Goal: Task Accomplishment & Management: Manage account settings

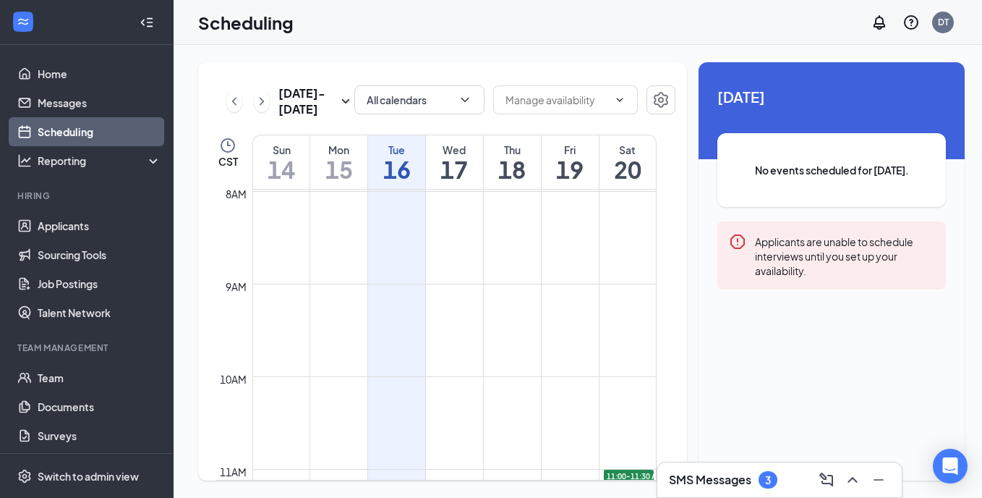
scroll to position [856, 0]
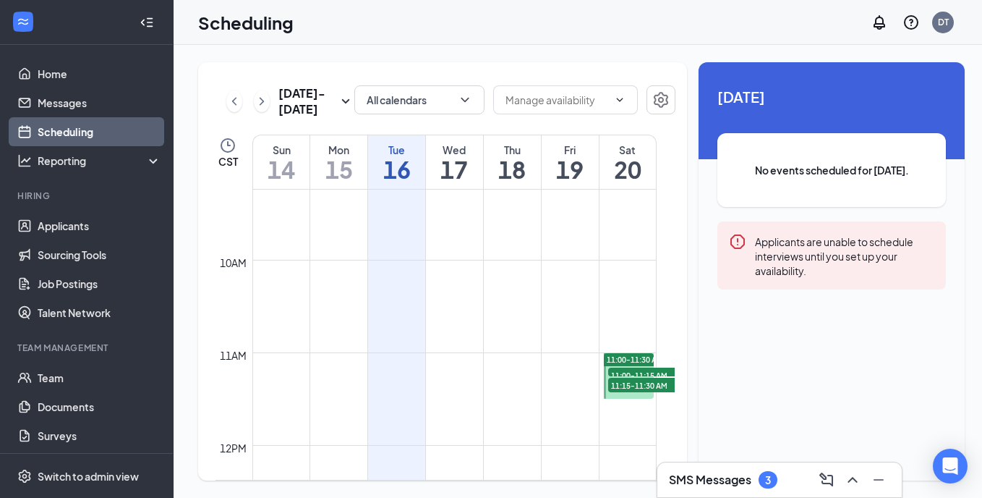
click at [627, 370] on span "11:00-11:15 AM" at bounding box center [644, 374] width 72 height 14
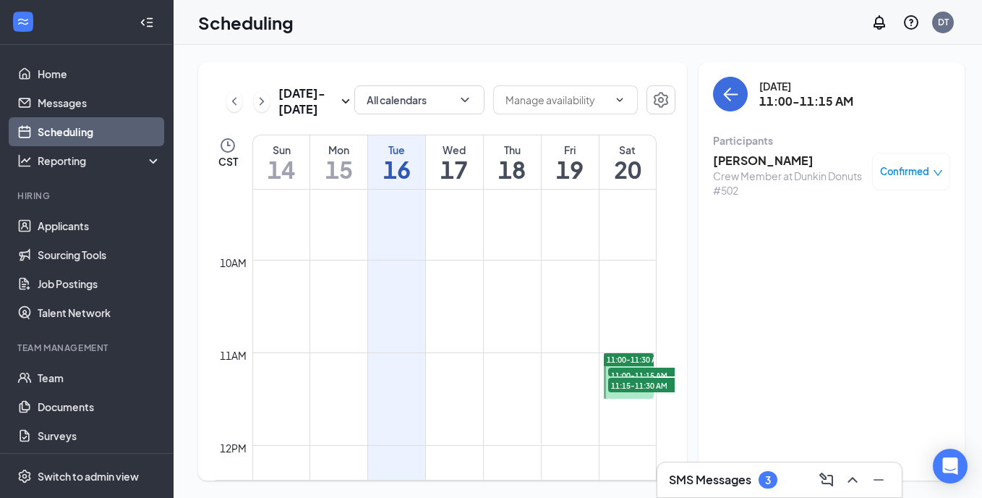
click at [634, 380] on span "11:15-11:30 AM" at bounding box center [644, 385] width 72 height 14
click at [82, 223] on link "Applicants" at bounding box center [100, 225] width 124 height 29
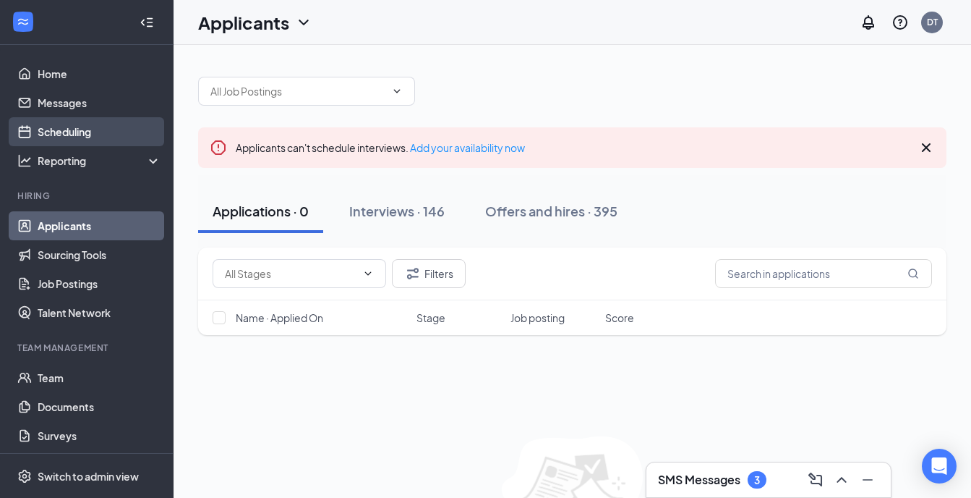
click at [60, 129] on link "Scheduling" at bounding box center [100, 131] width 124 height 29
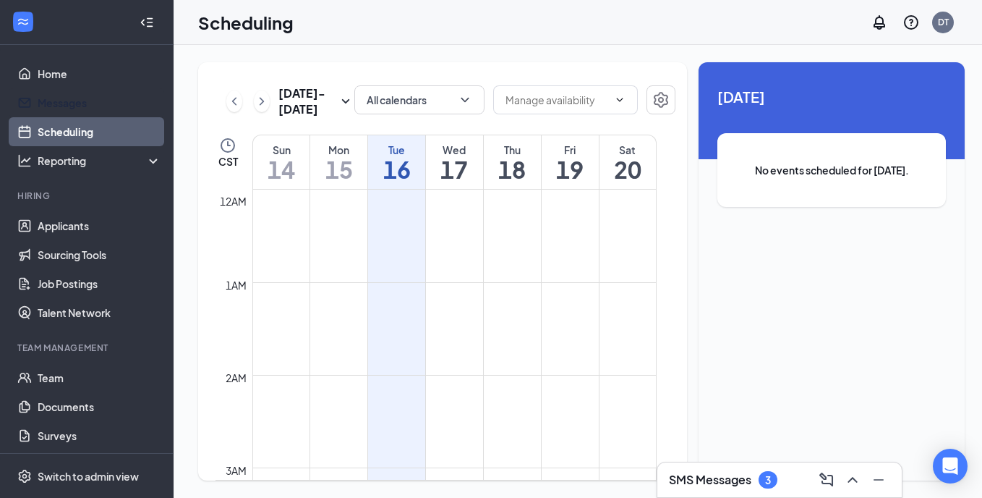
scroll to position [711, 0]
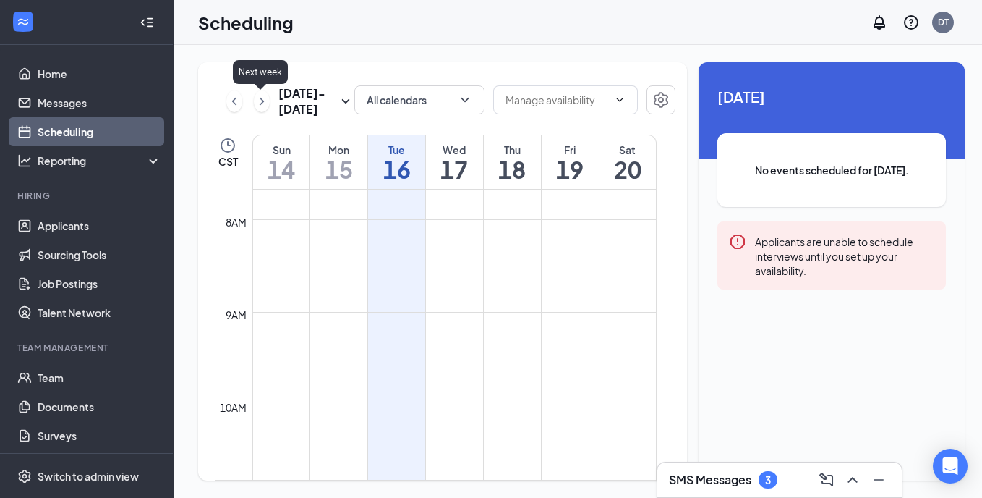
click at [263, 103] on icon "ChevronRight" at bounding box center [262, 101] width 14 height 17
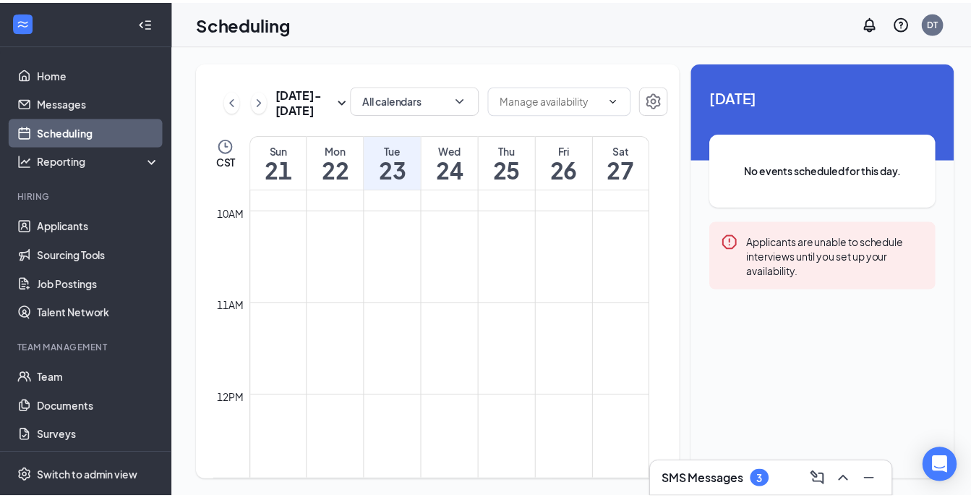
scroll to position [928, 0]
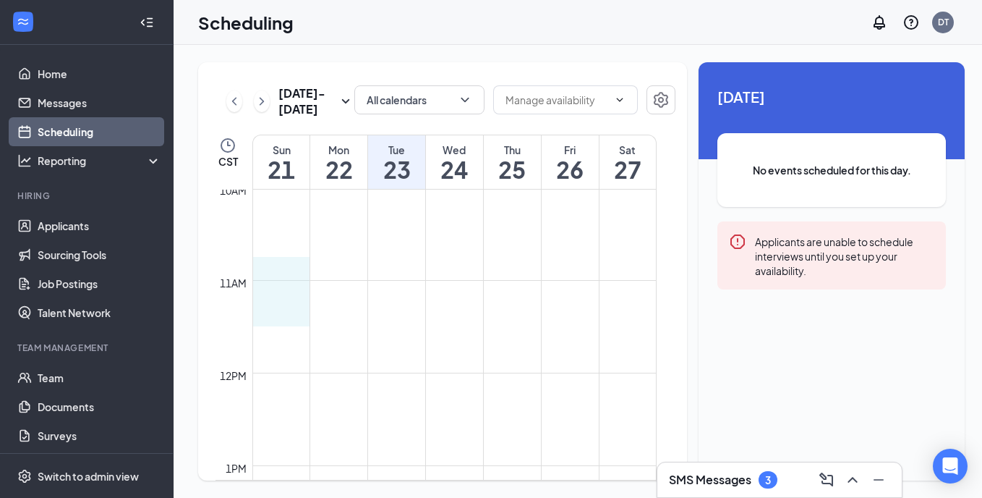
drag, startPoint x: 273, startPoint y: 279, endPoint x: 276, endPoint y: 303, distance: 24.0
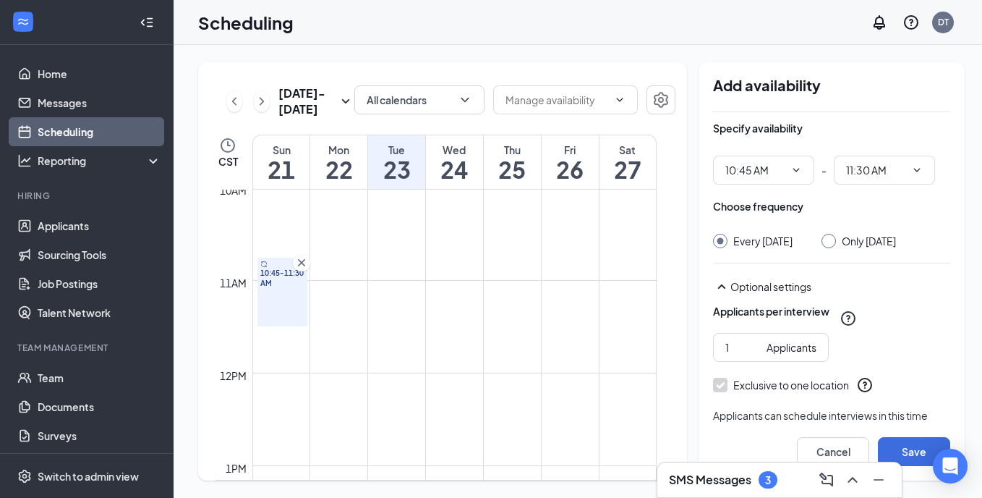
type input "10:45 AM"
type input "11:30 AM"
click at [305, 263] on icon "Cross" at bounding box center [301, 262] width 14 height 14
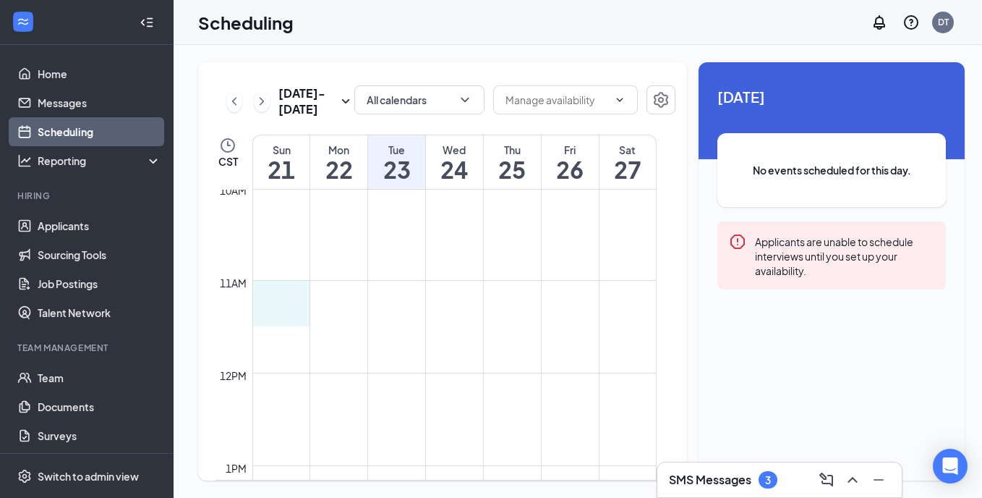
drag, startPoint x: 253, startPoint y: 286, endPoint x: 264, endPoint y: 317, distance: 32.3
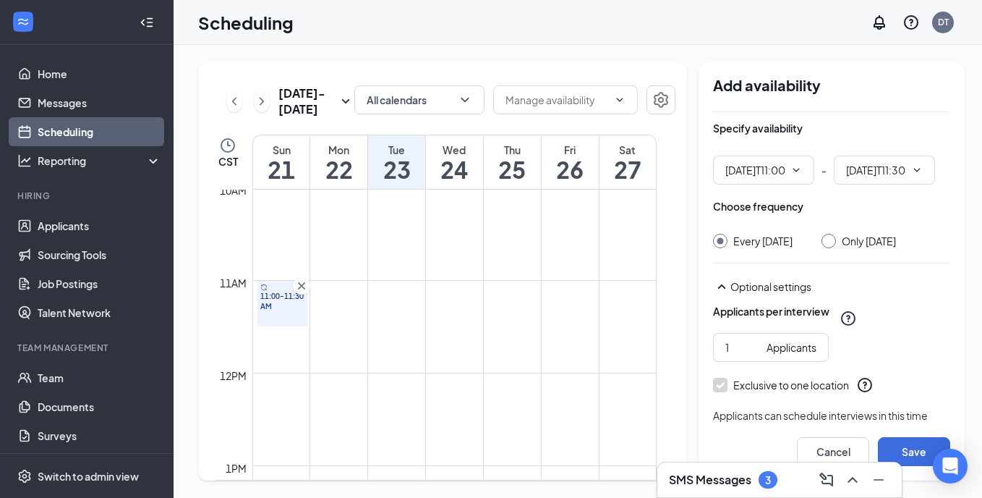
type input "11:00 AM"
type input "11:30 AM"
click at [822, 240] on input "Only [DATE]" at bounding box center [827, 239] width 10 height 10
radio input "true"
radio input "false"
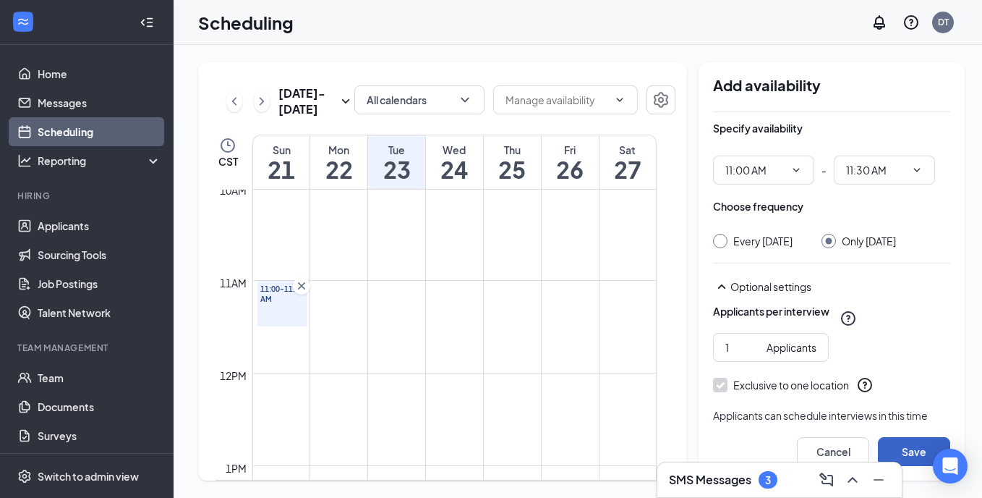
click at [899, 447] on button "Save" at bounding box center [914, 451] width 72 height 29
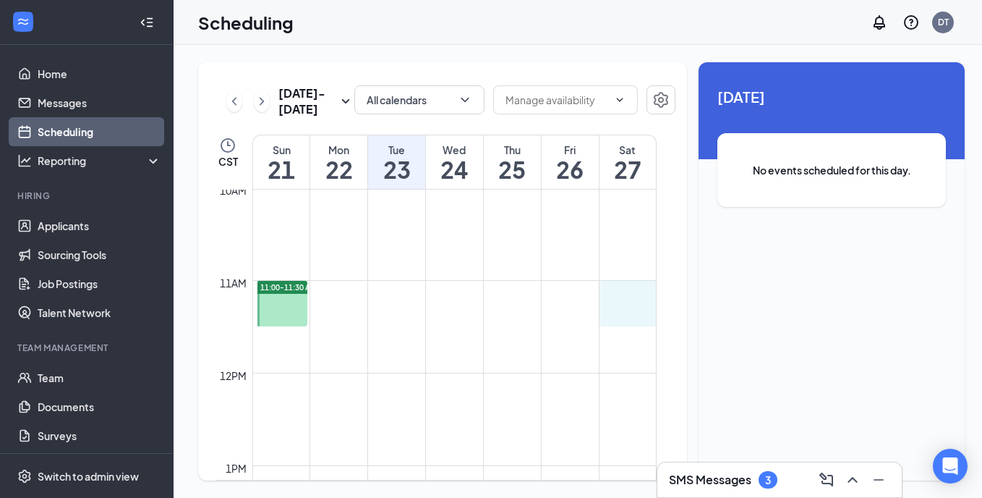
drag, startPoint x: 614, startPoint y: 281, endPoint x: 618, endPoint y: 313, distance: 32.0
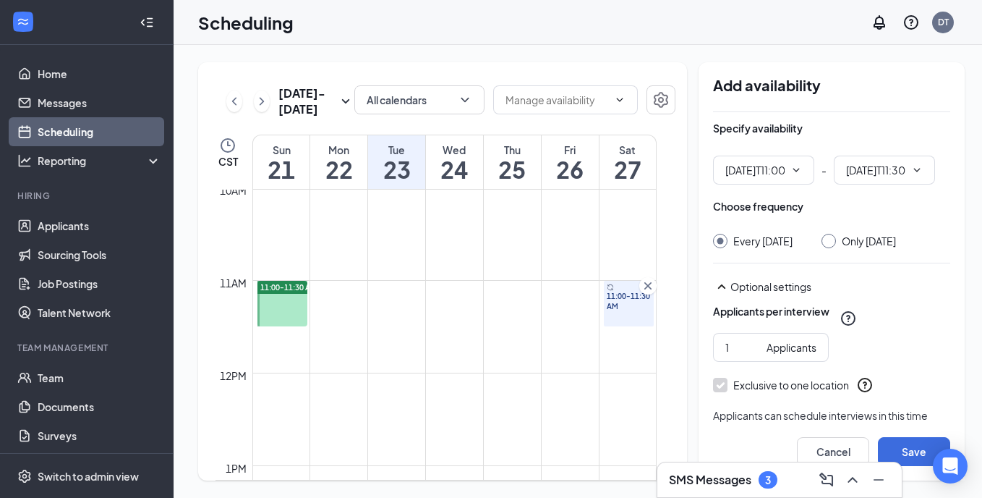
type input "11:00 AM"
type input "11:30 AM"
click at [830, 239] on div at bounding box center [829, 241] width 14 height 14
click at [826, 245] on div at bounding box center [829, 241] width 14 height 14
click at [825, 235] on input "Only Saturday, Sep 27" at bounding box center [827, 239] width 10 height 10
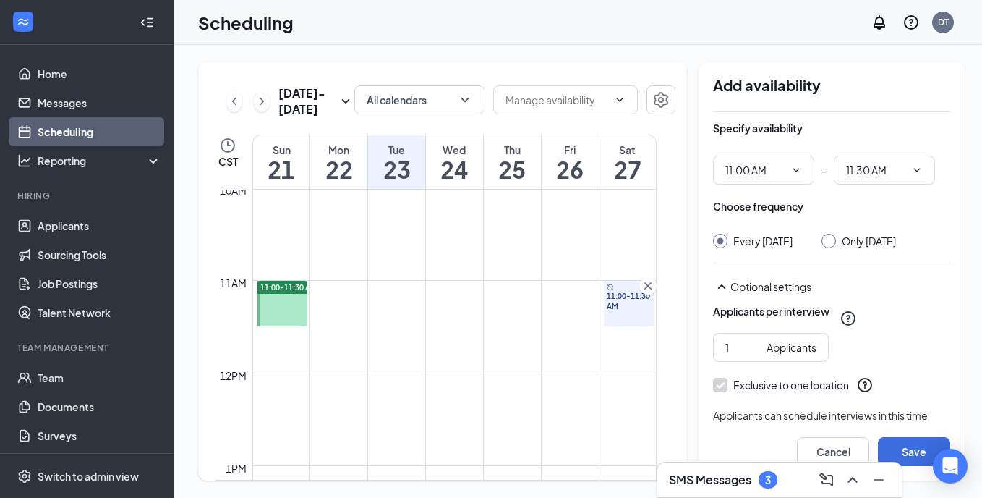
radio input "true"
radio input "false"
click at [908, 451] on button "Save" at bounding box center [914, 451] width 72 height 29
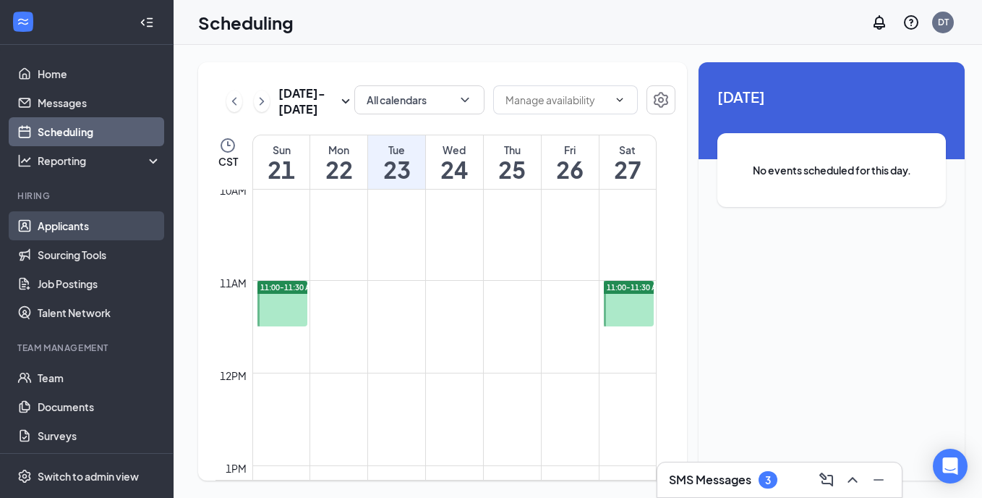
click at [80, 226] on link "Applicants" at bounding box center [100, 225] width 124 height 29
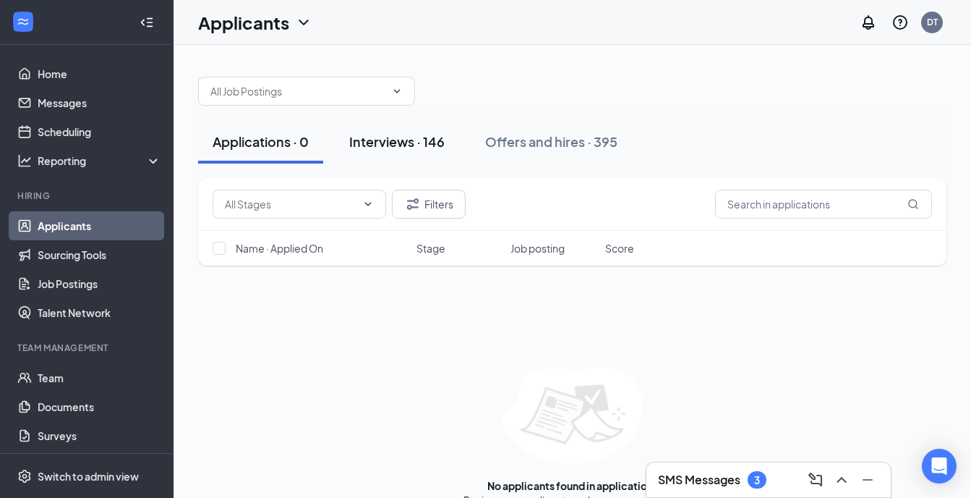
click at [412, 141] on div "Interviews · 146" at bounding box center [396, 141] width 95 height 18
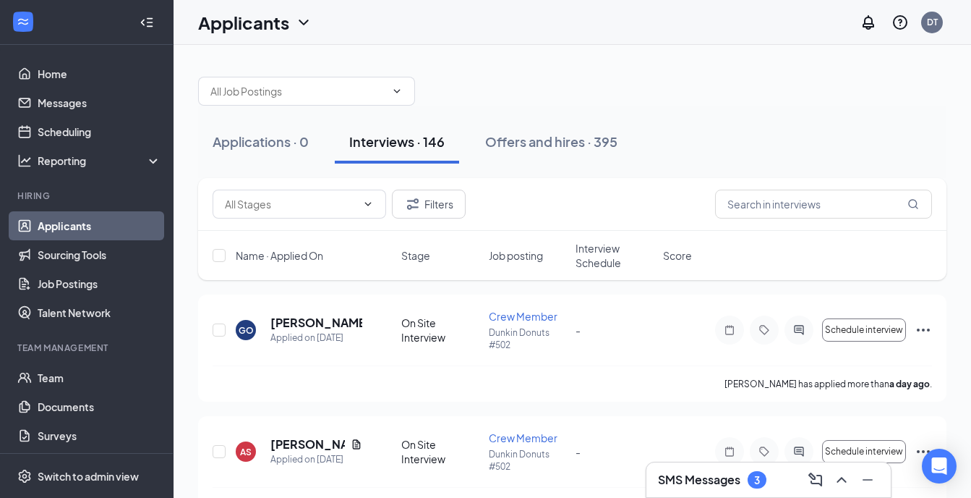
click at [684, 480] on h3 "SMS Messages" at bounding box center [699, 480] width 82 height 16
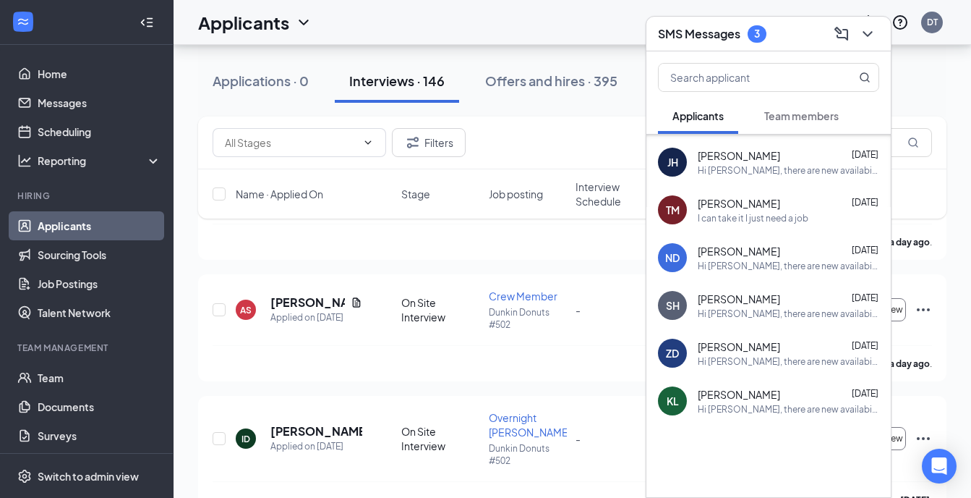
scroll to position [145, 0]
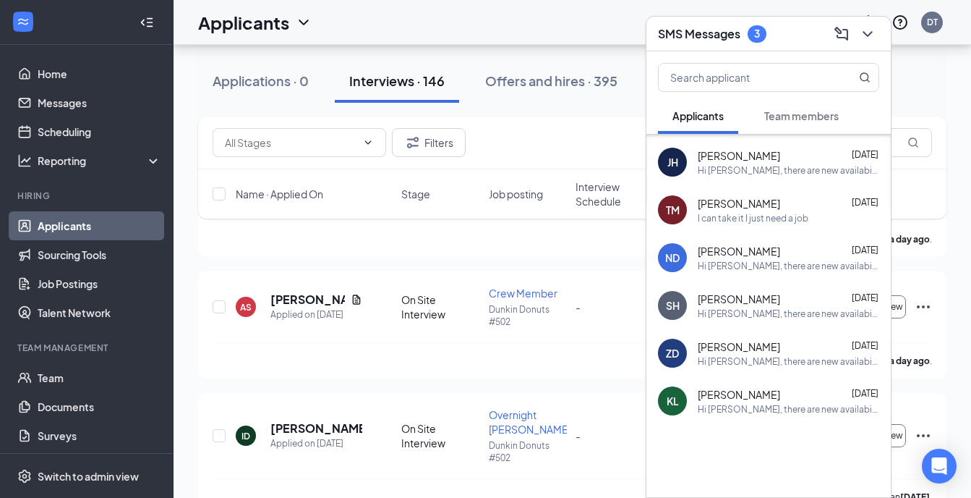
click at [817, 120] on span "Team members" at bounding box center [802, 115] width 75 height 13
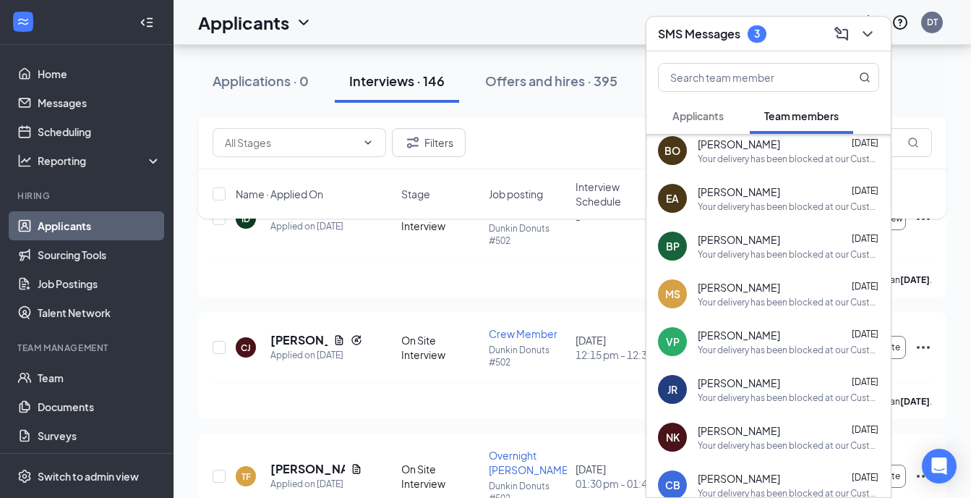
scroll to position [80, 0]
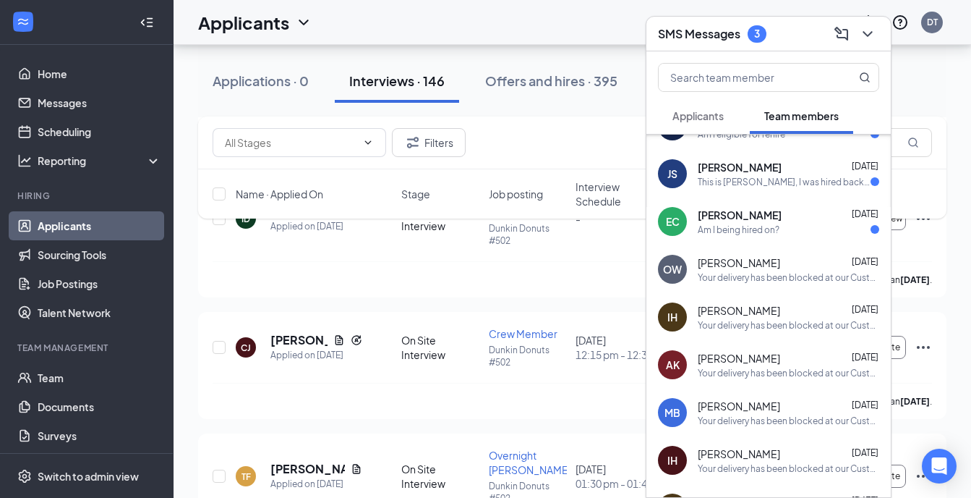
click at [778, 229] on div "Am I being hired on?" at bounding box center [739, 230] width 82 height 12
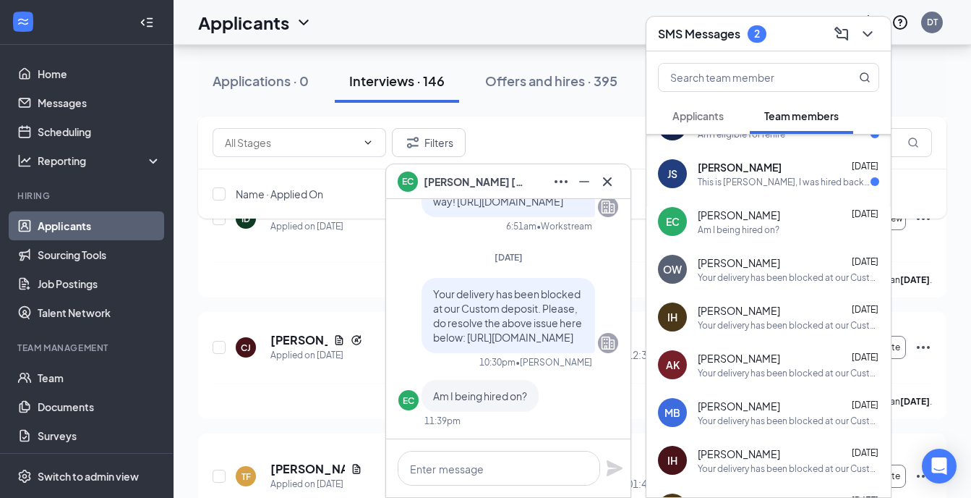
click at [793, 187] on div "This is Juan, I was hired back in May and have been working at Dunkin' ever sin…" at bounding box center [784, 182] width 173 height 12
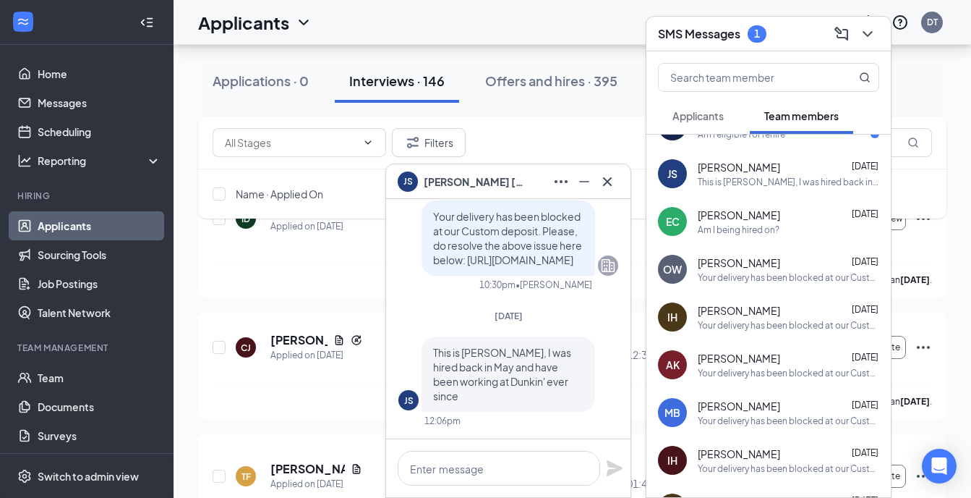
scroll to position [0, 0]
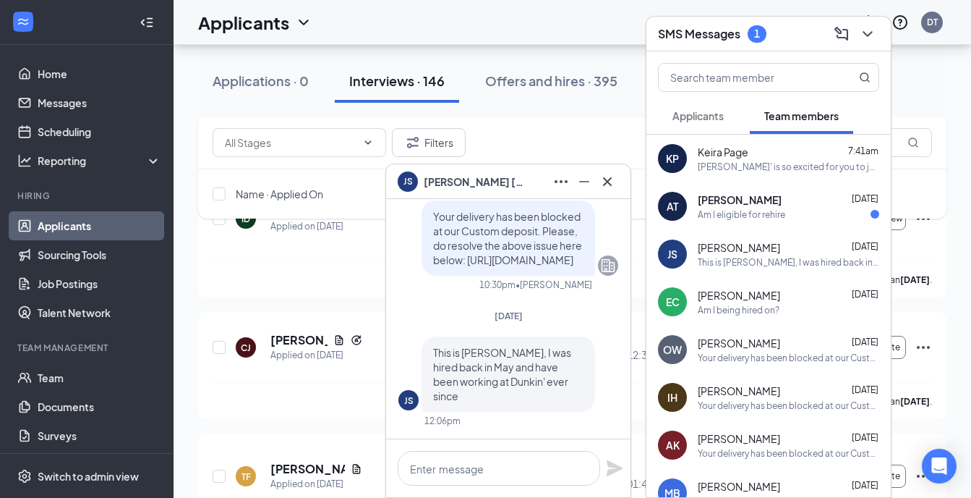
click at [784, 206] on div "Anna Titus Aug 29" at bounding box center [789, 199] width 182 height 14
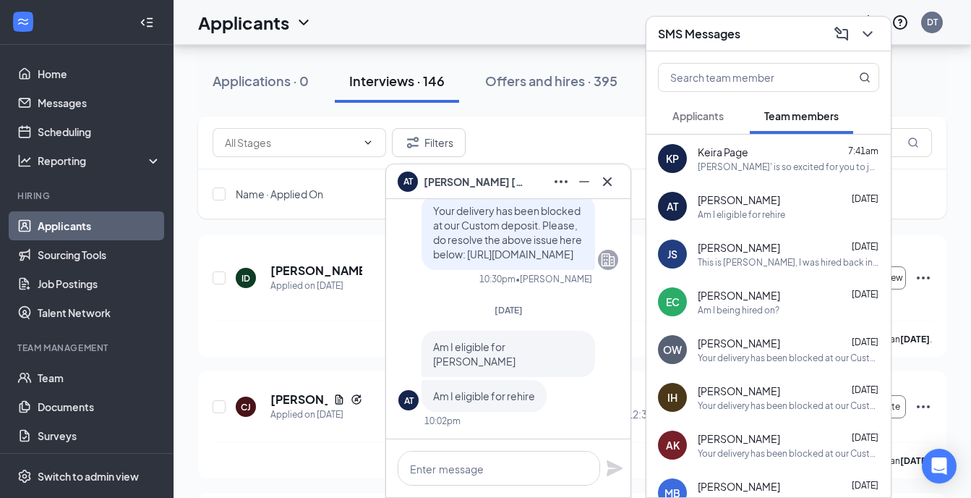
scroll to position [289, 0]
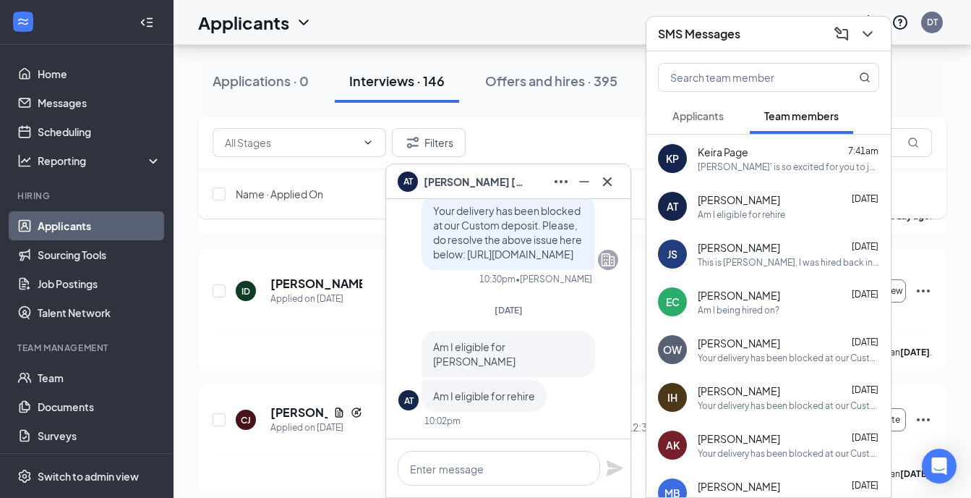
click at [783, 173] on div "KP Keira Page 7:41am Dunkin' is so excited for you to join our team! Do you kno…" at bounding box center [769, 159] width 244 height 48
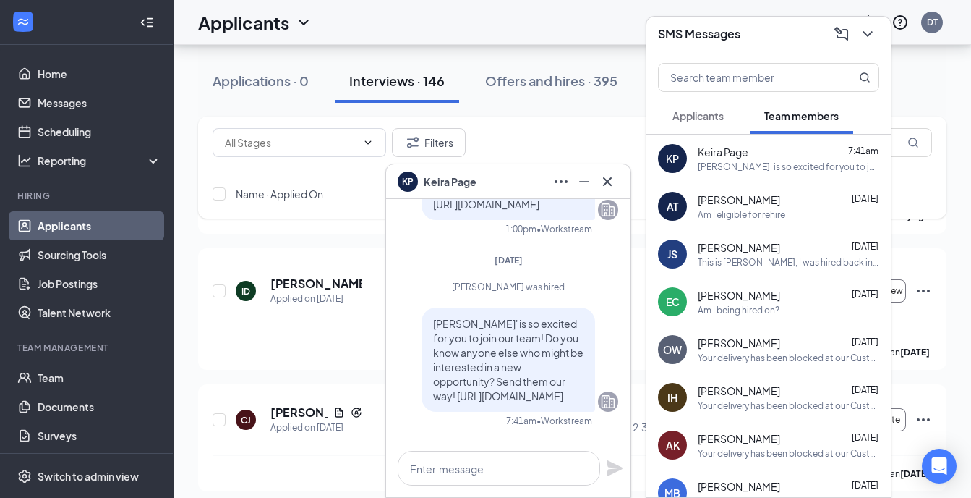
click at [786, 204] on div "Anna Titus Aug 29" at bounding box center [789, 199] width 182 height 14
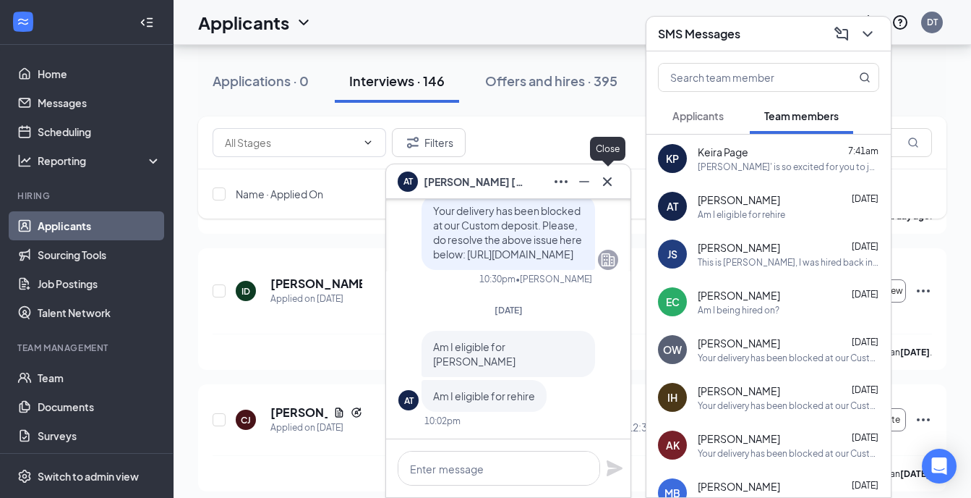
click at [608, 178] on icon "Cross" at bounding box center [607, 181] width 17 height 17
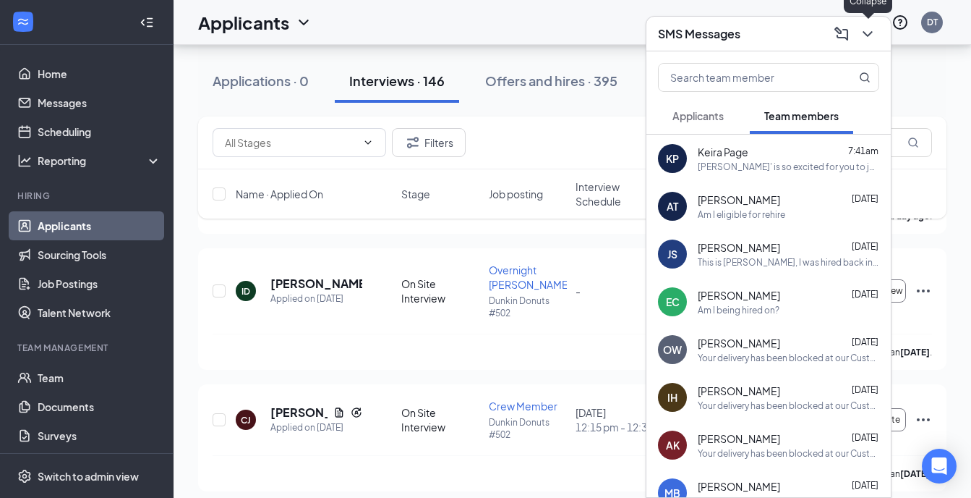
click at [868, 36] on icon "ChevronDown" at bounding box center [867, 34] width 9 height 6
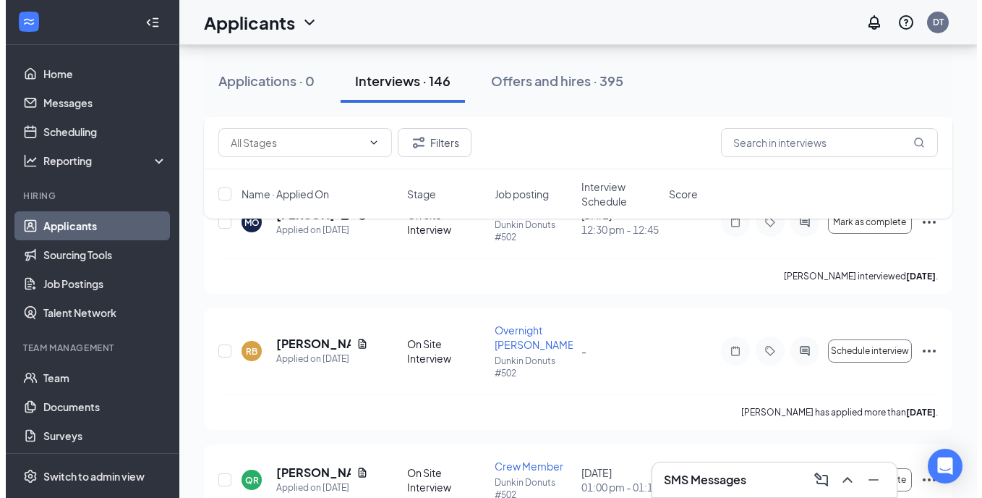
scroll to position [6148, 0]
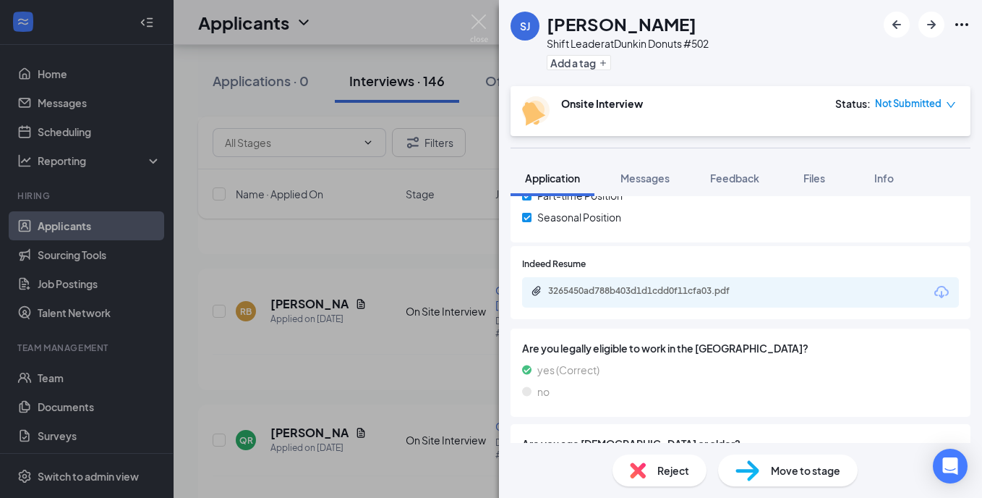
scroll to position [289, 0]
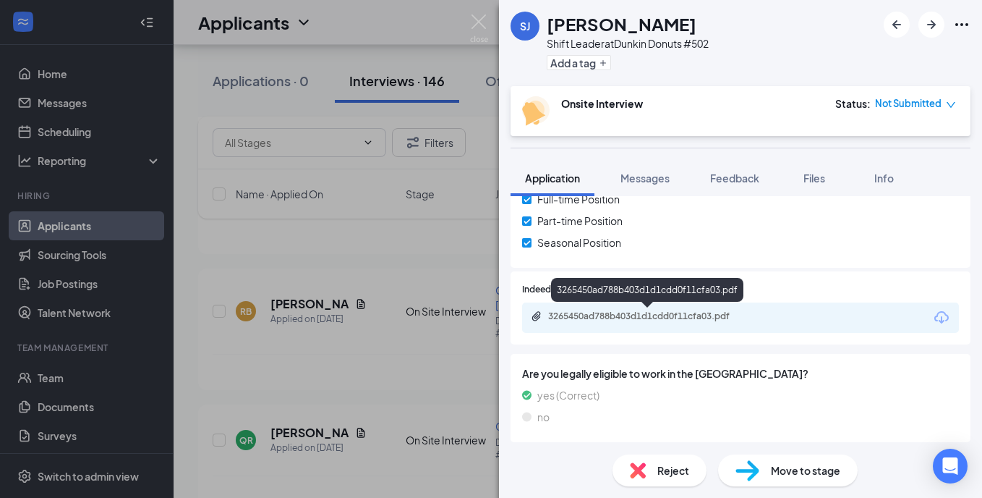
click at [639, 316] on div "3265450ad788b403d1d1cdd0f11cfa03.pdf" at bounding box center [649, 316] width 203 height 12
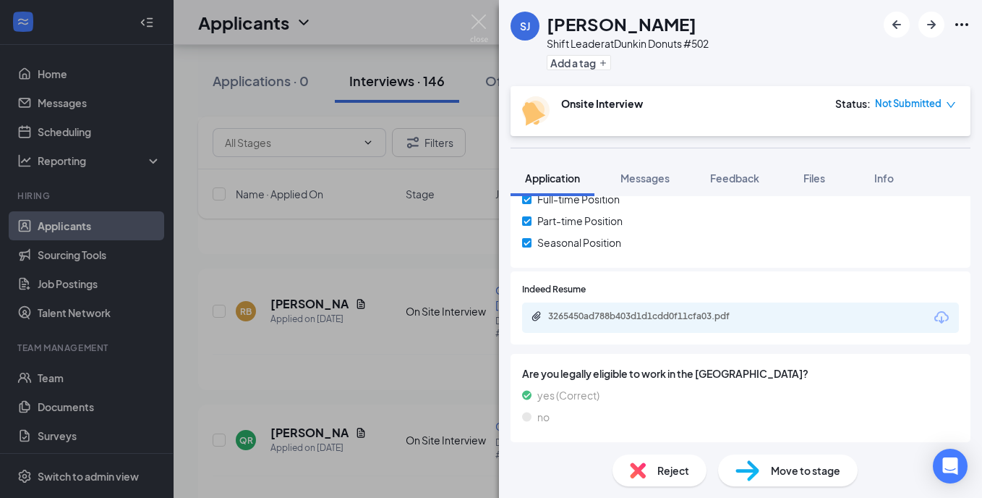
click at [835, 387] on div "yes (Correct)" at bounding box center [740, 395] width 437 height 16
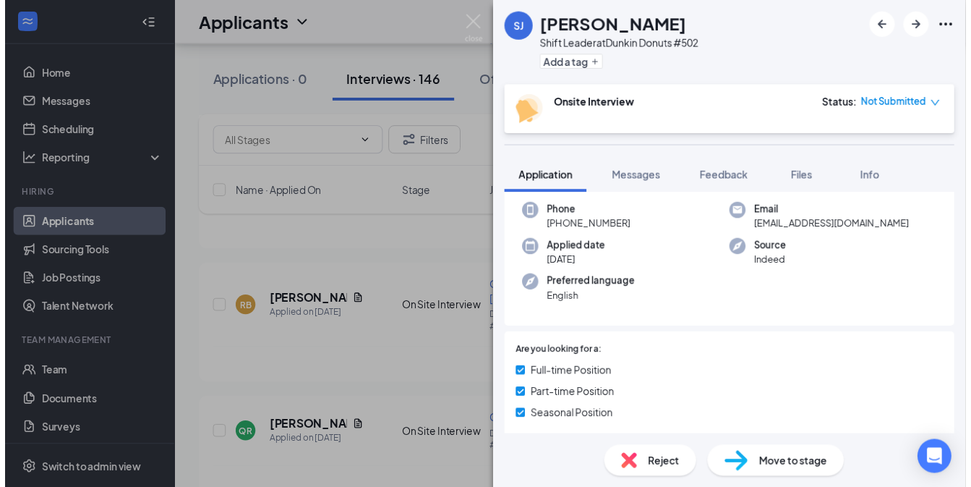
scroll to position [0, 0]
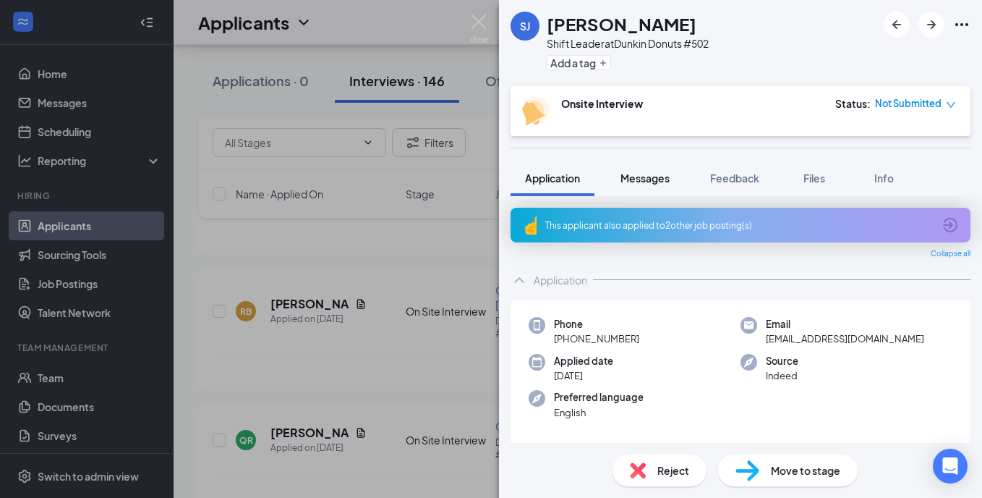
click at [650, 176] on span "Messages" at bounding box center [645, 177] width 49 height 13
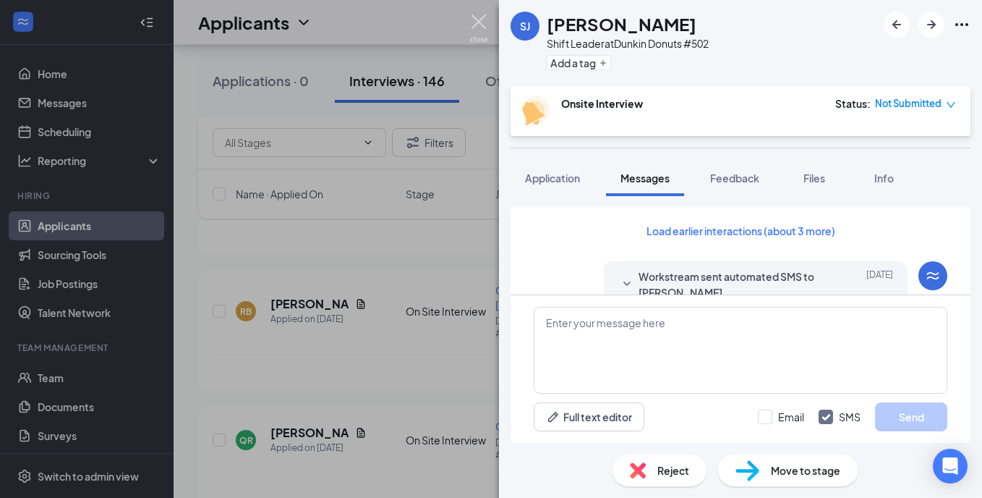
click at [481, 22] on img at bounding box center [479, 28] width 18 height 28
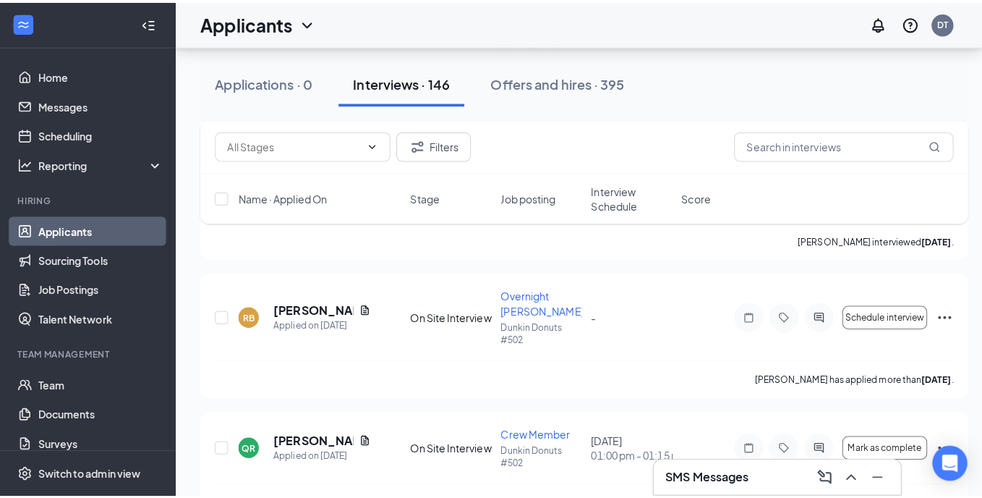
scroll to position [6150, 0]
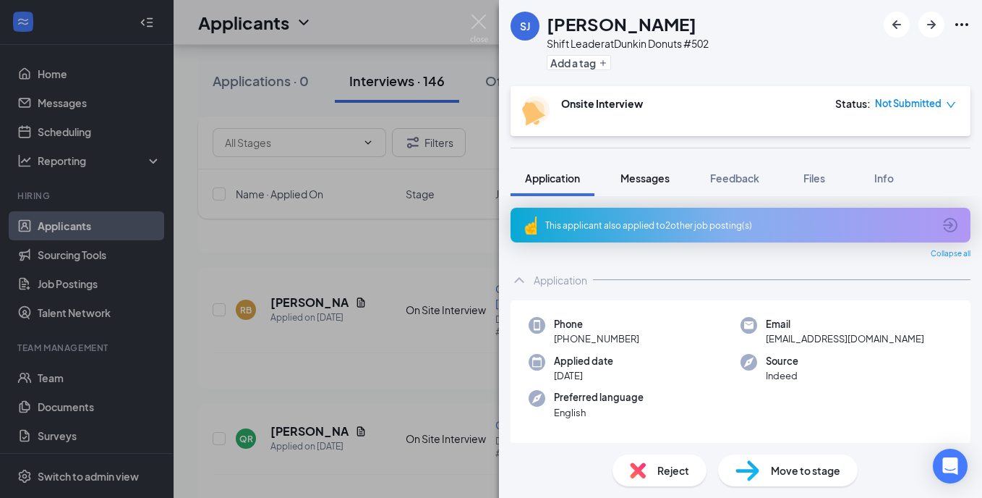
click at [650, 179] on span "Messages" at bounding box center [645, 177] width 49 height 13
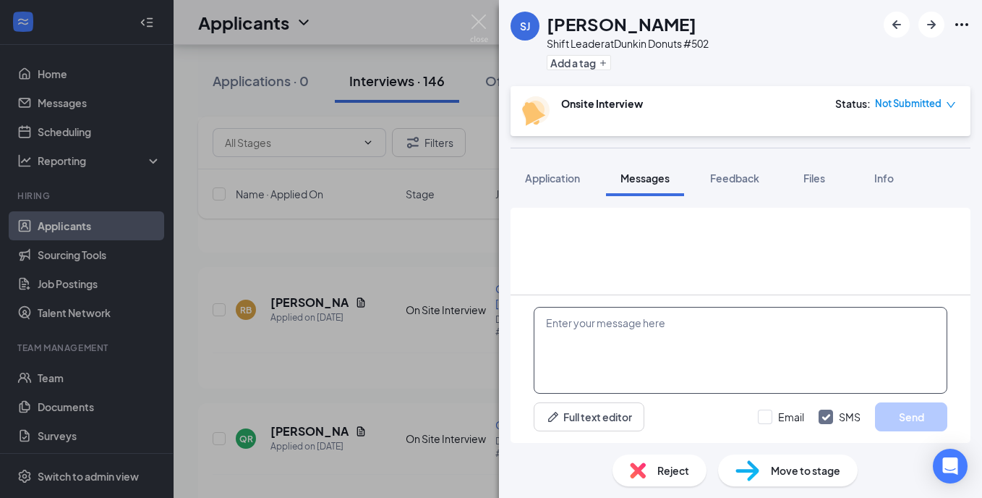
click at [608, 325] on textarea at bounding box center [741, 350] width 414 height 87
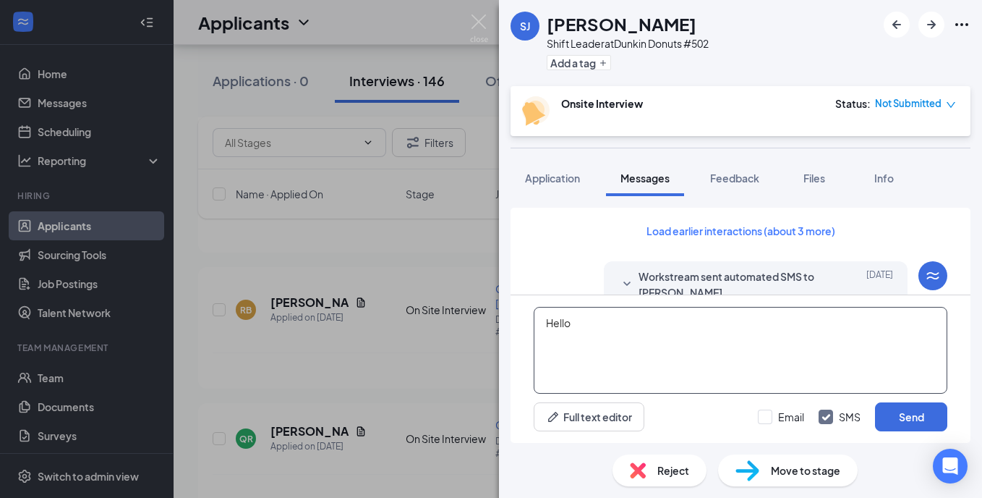
scroll to position [741, 0]
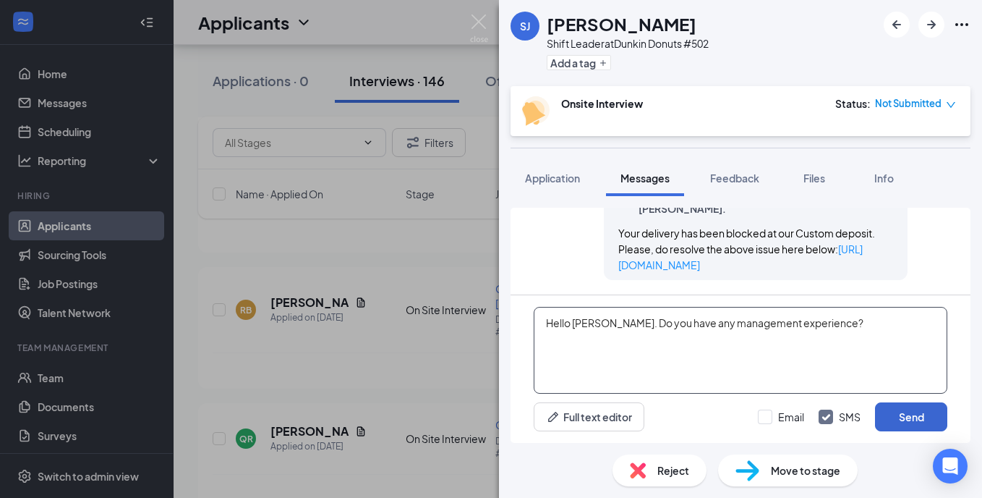
type textarea "Hello Sharyl. Do you have any management experience?"
click at [906, 424] on button "Send" at bounding box center [911, 416] width 72 height 29
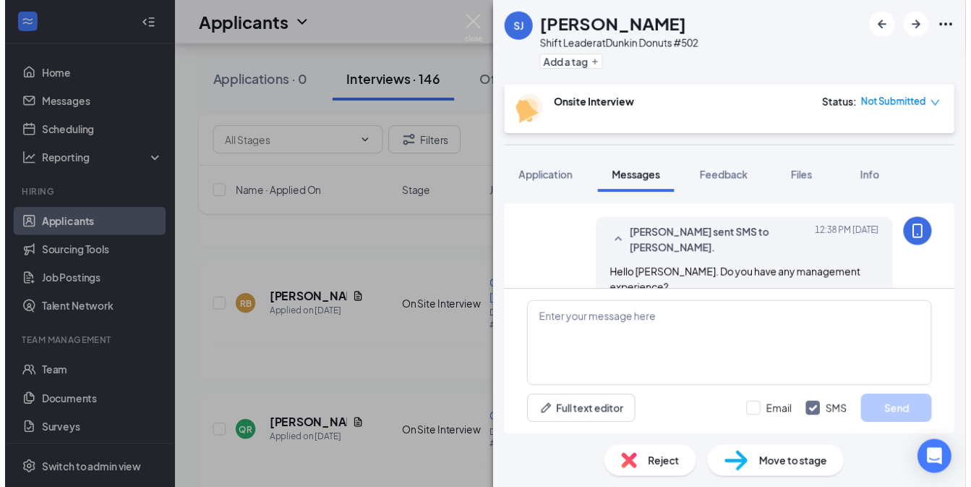
scroll to position [833, 0]
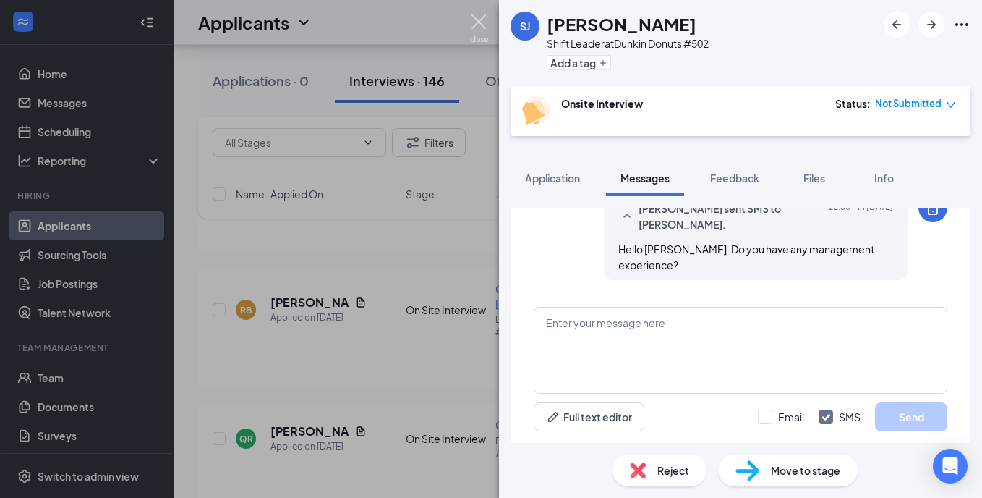
click at [480, 25] on img at bounding box center [479, 28] width 18 height 28
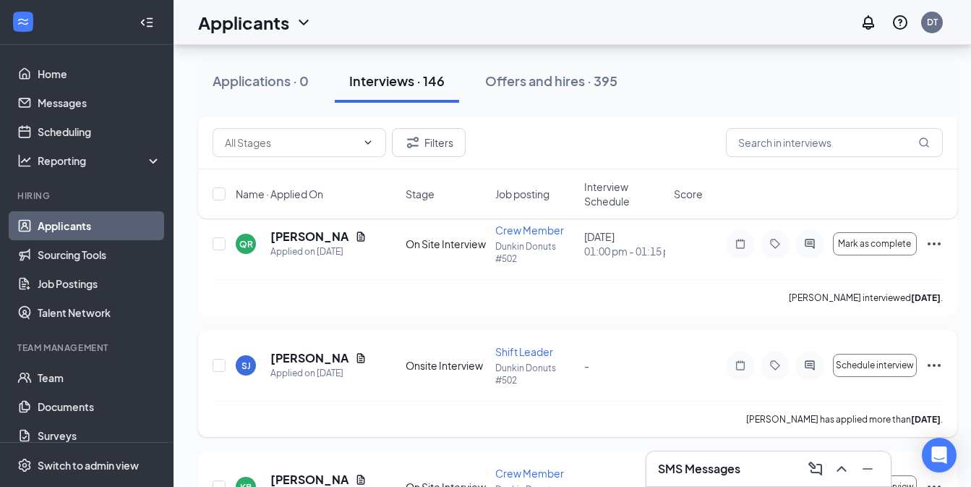
scroll to position [6367, 0]
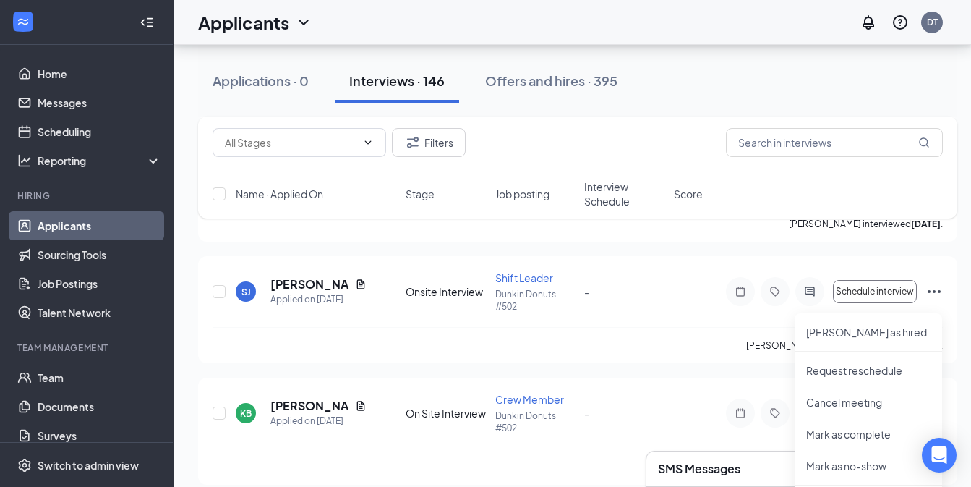
scroll to position [6439, 0]
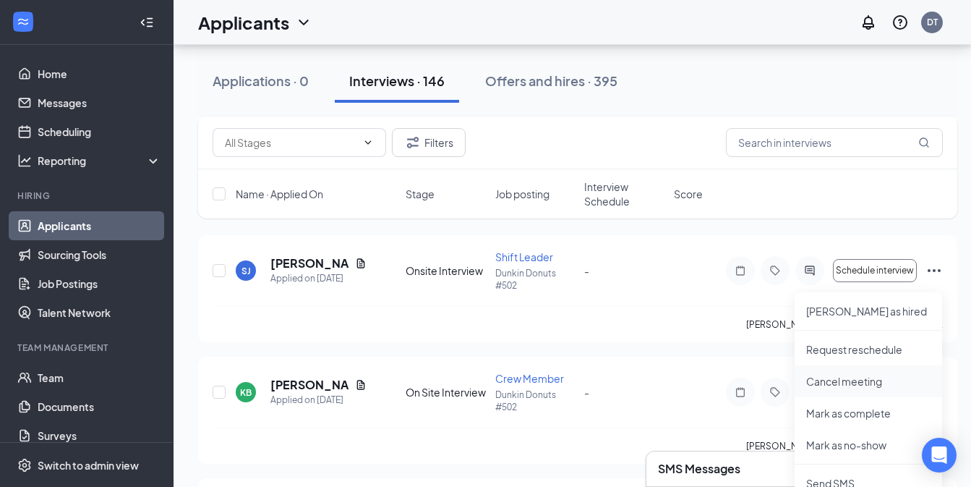
click at [862, 383] on p "Cancel meeting" at bounding box center [869, 381] width 124 height 14
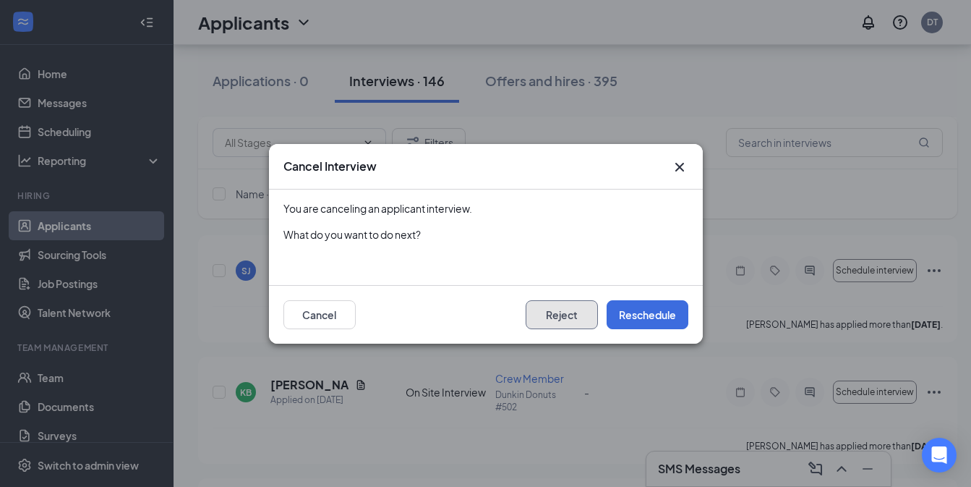
click at [566, 310] on button "Reject" at bounding box center [562, 314] width 72 height 29
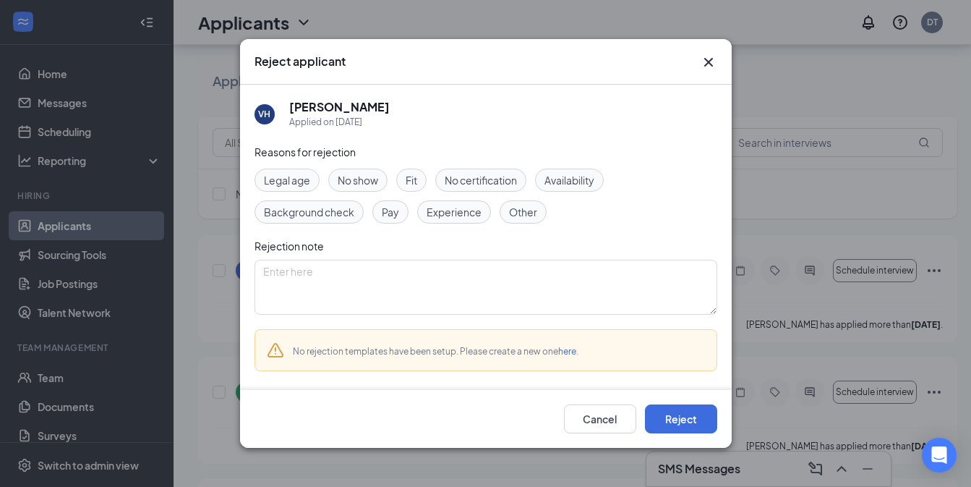
click at [526, 205] on span "Other" at bounding box center [523, 212] width 28 height 16
click at [698, 430] on button "Reject" at bounding box center [681, 418] width 72 height 29
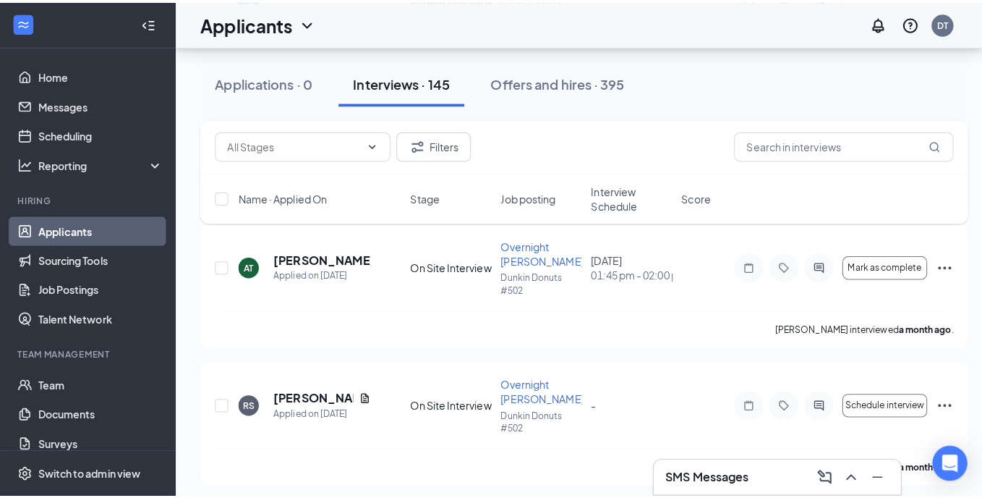
scroll to position [9115, 0]
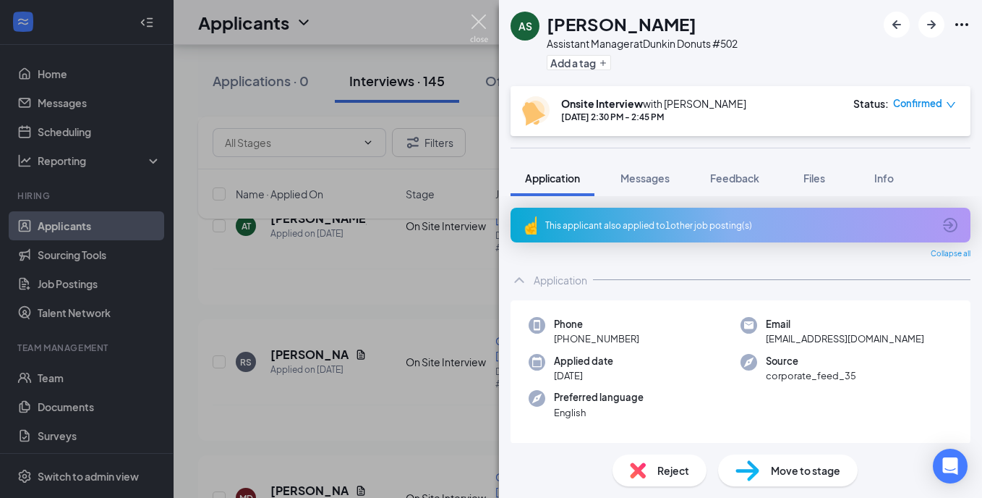
click at [477, 20] on img at bounding box center [479, 28] width 18 height 28
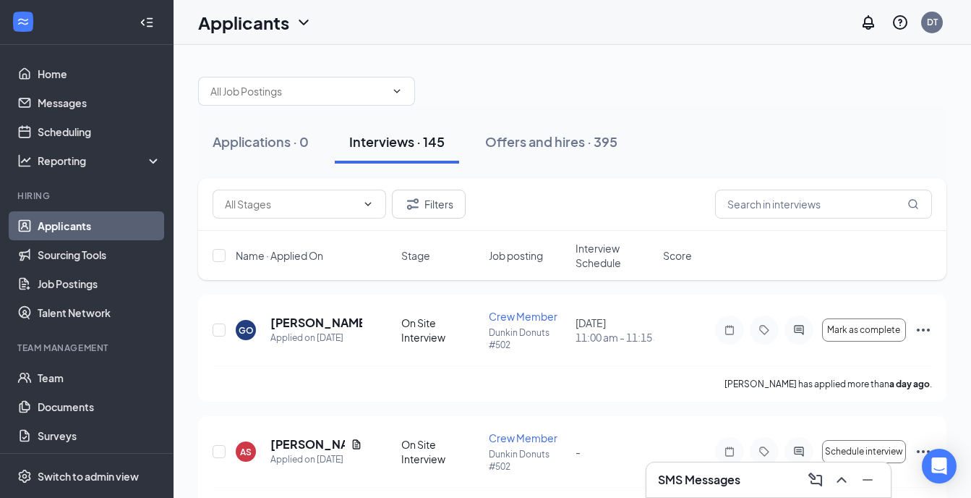
drag, startPoint x: 406, startPoint y: 355, endPoint x: 420, endPoint y: 217, distance: 138.8
click at [300, 321] on h5 "[PERSON_NAME]" at bounding box center [317, 323] width 92 height 16
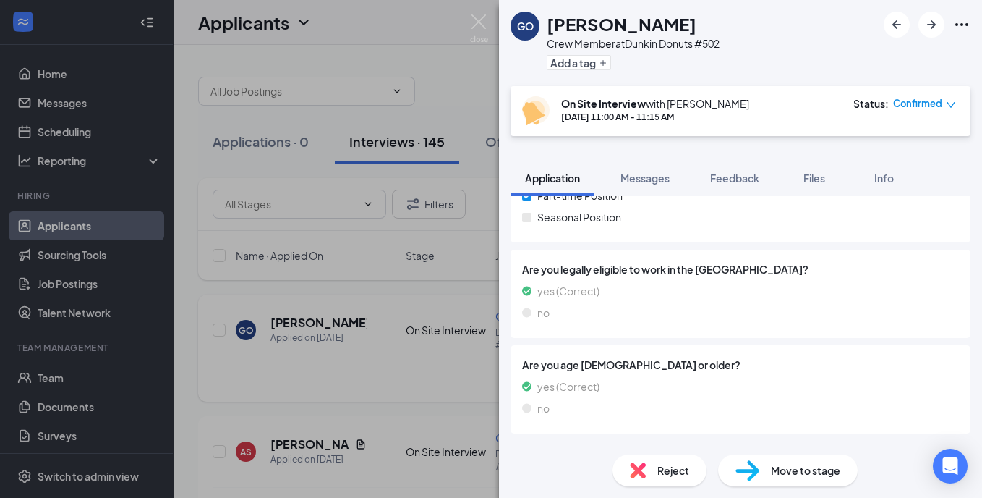
scroll to position [72, 0]
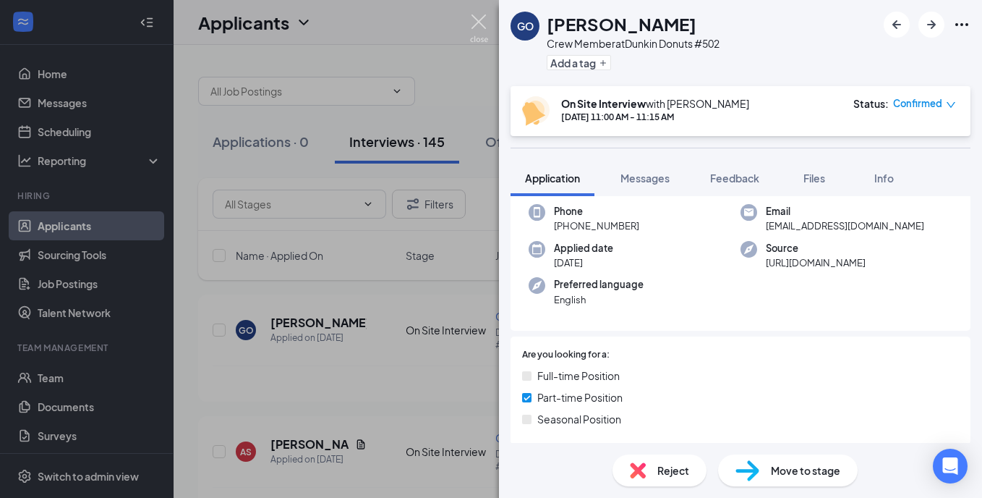
click at [479, 22] on img at bounding box center [479, 28] width 18 height 28
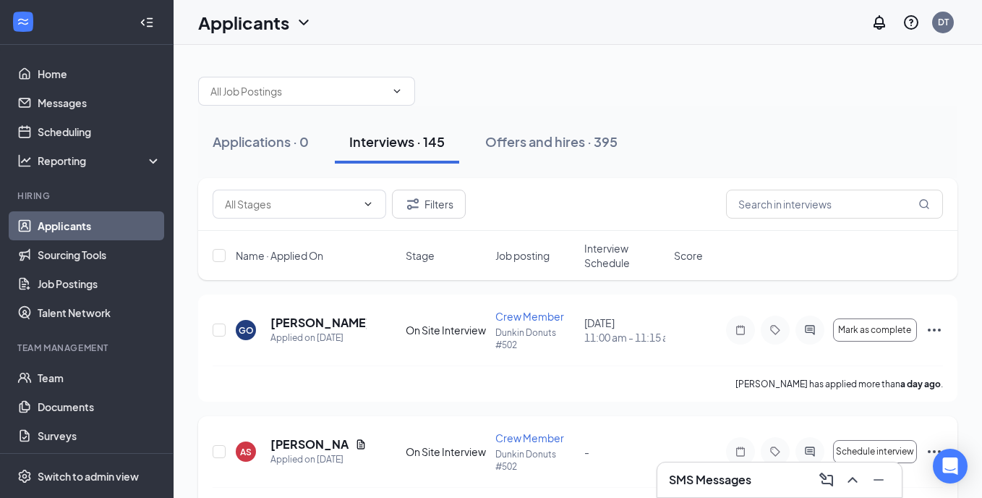
click at [291, 447] on h5 "[PERSON_NAME]" at bounding box center [310, 444] width 79 height 16
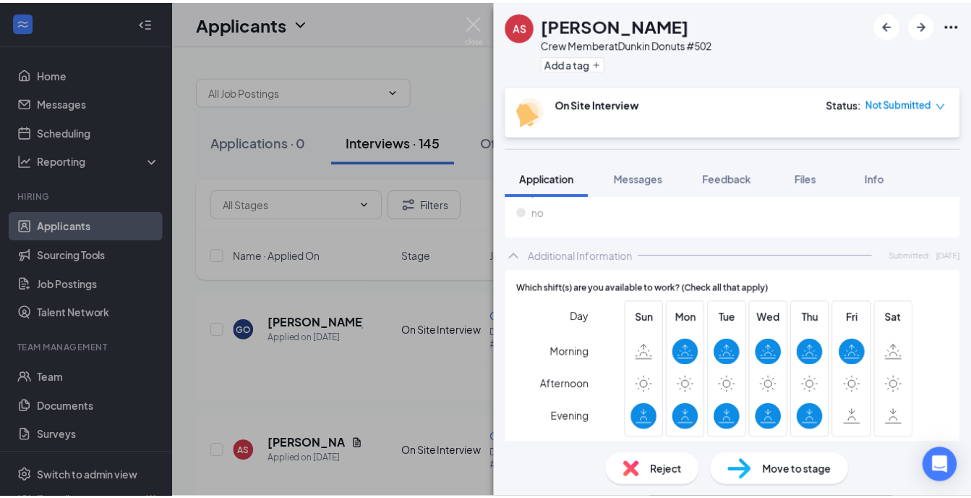
scroll to position [579, 0]
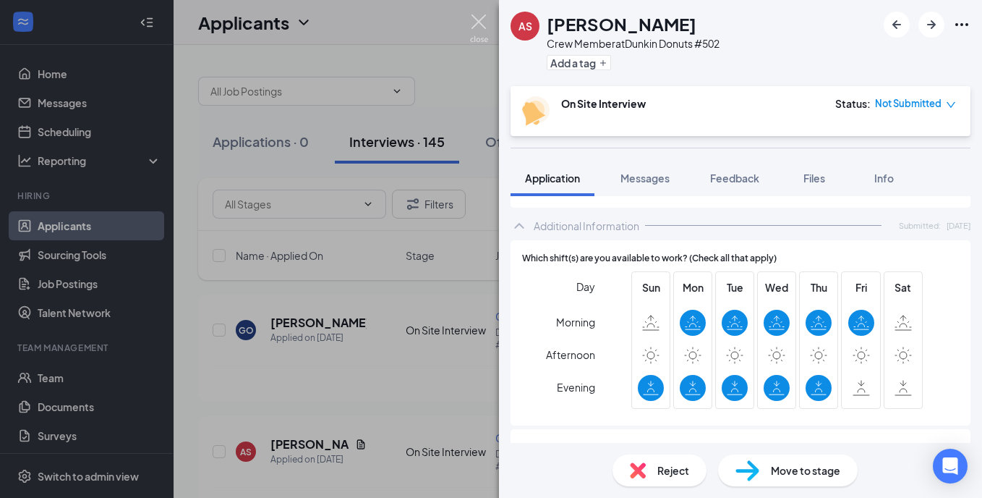
click at [474, 17] on img at bounding box center [479, 28] width 18 height 28
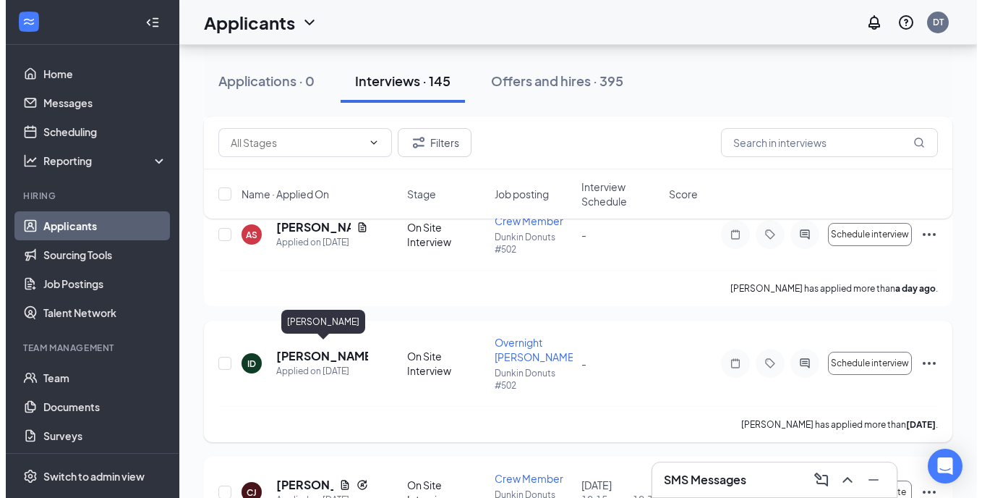
scroll to position [362, 0]
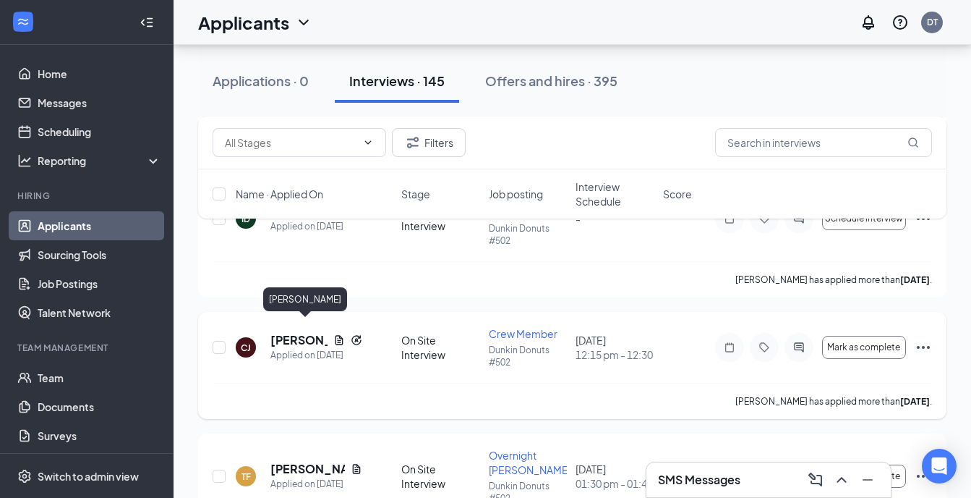
click at [291, 332] on h5 "[PERSON_NAME]" at bounding box center [299, 340] width 57 height 16
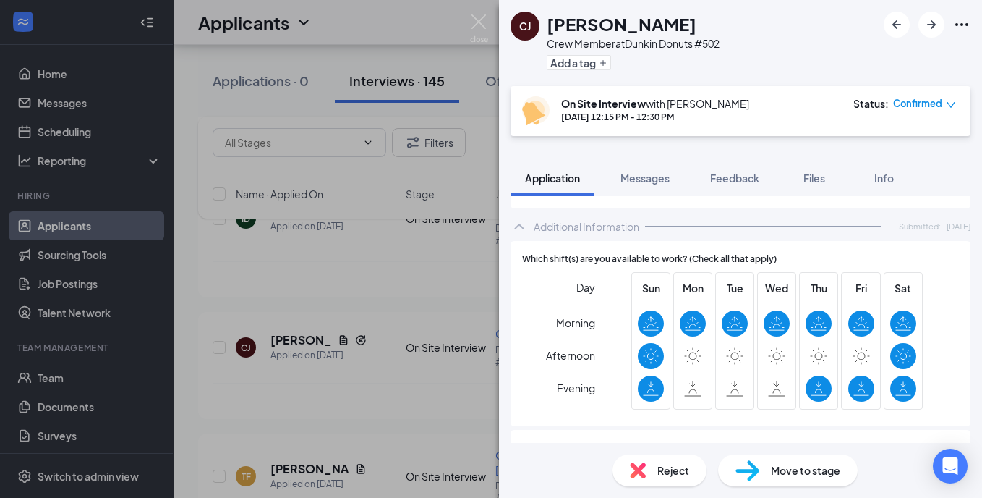
scroll to position [651, 0]
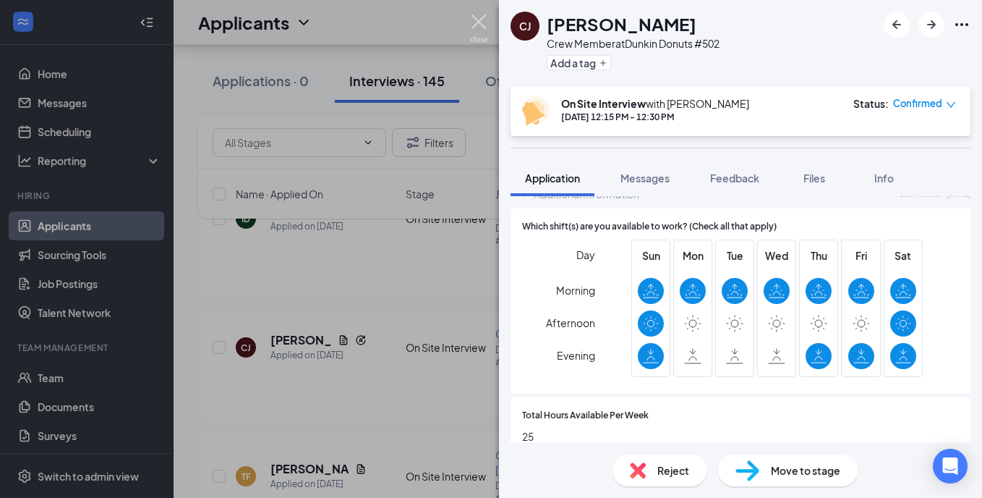
click at [482, 25] on img at bounding box center [479, 28] width 18 height 28
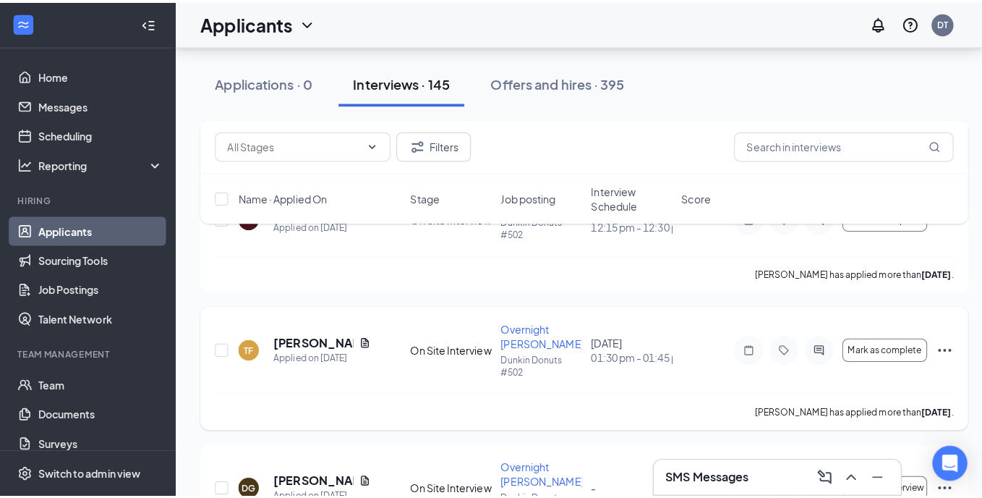
scroll to position [506, 0]
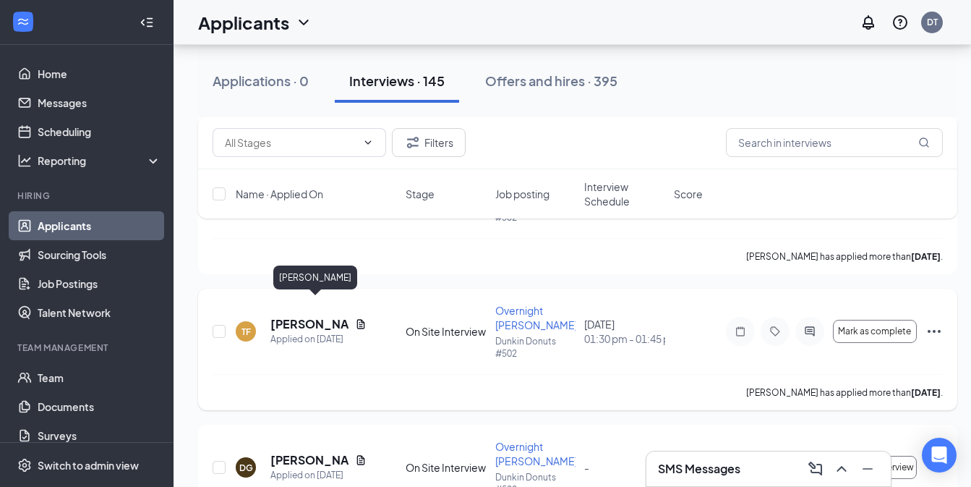
click at [281, 316] on h5 "[PERSON_NAME]" at bounding box center [310, 324] width 79 height 16
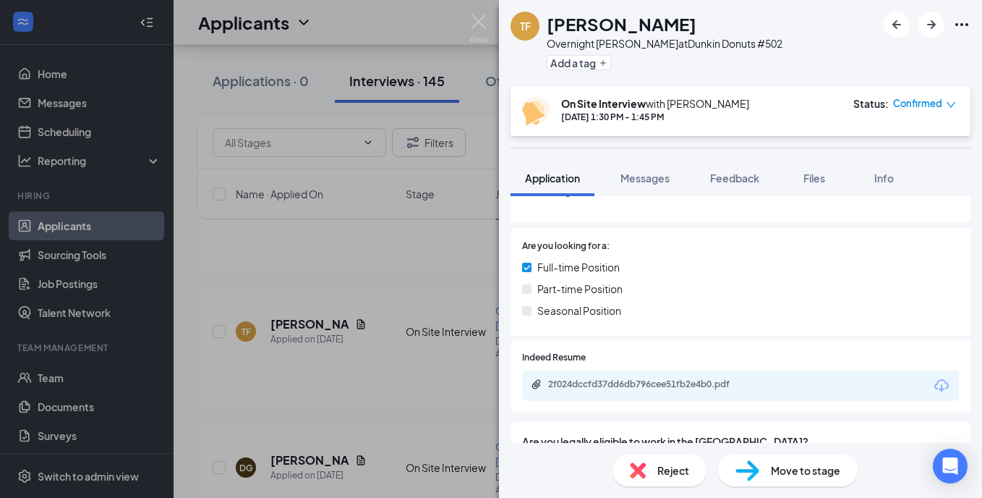
scroll to position [217, 0]
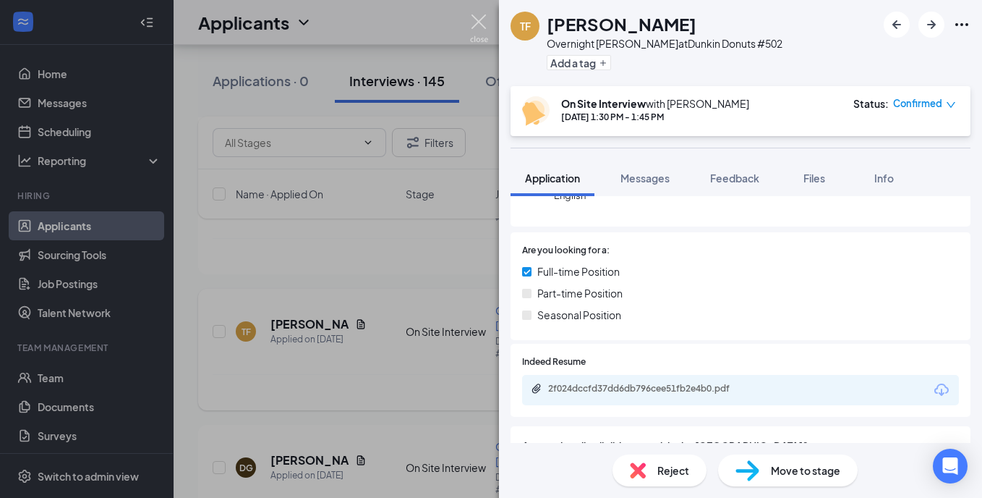
drag, startPoint x: 477, startPoint y: 19, endPoint x: 331, endPoint y: 331, distance: 344.3
click at [477, 19] on img at bounding box center [479, 28] width 18 height 28
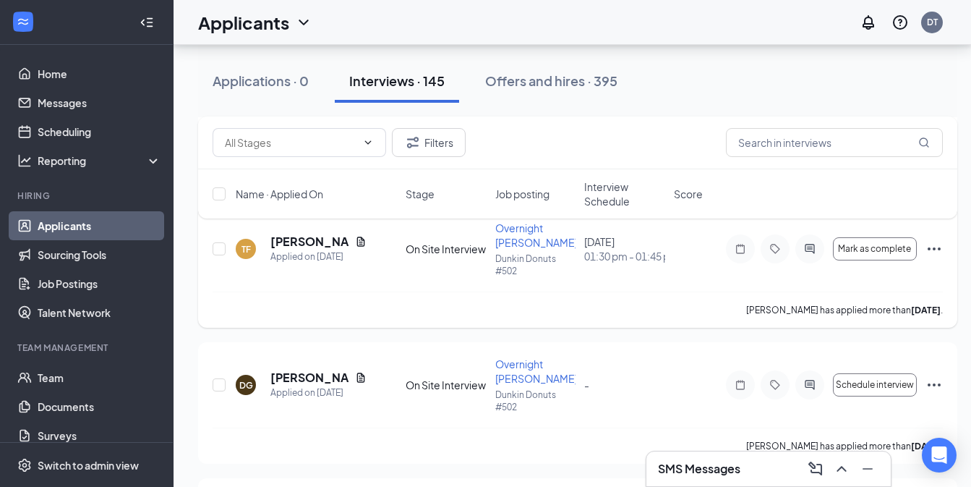
scroll to position [723, 0]
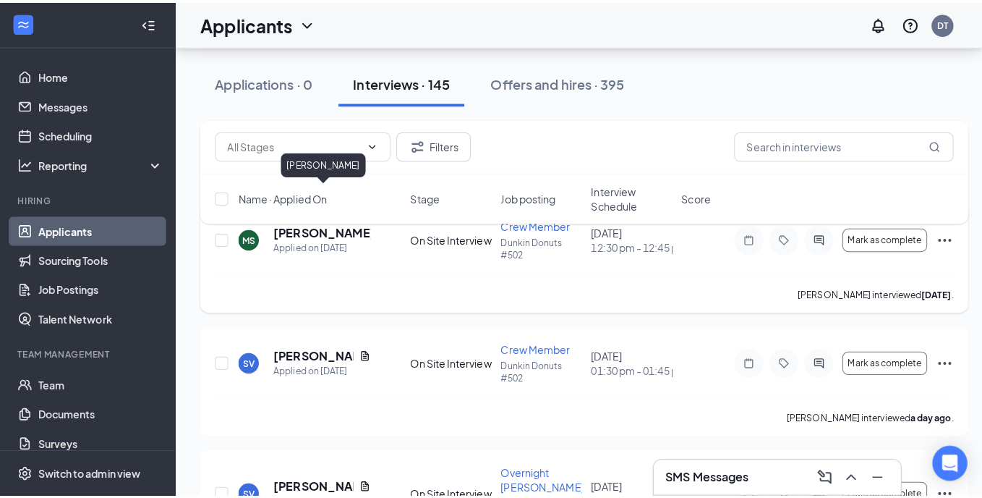
scroll to position [868, 0]
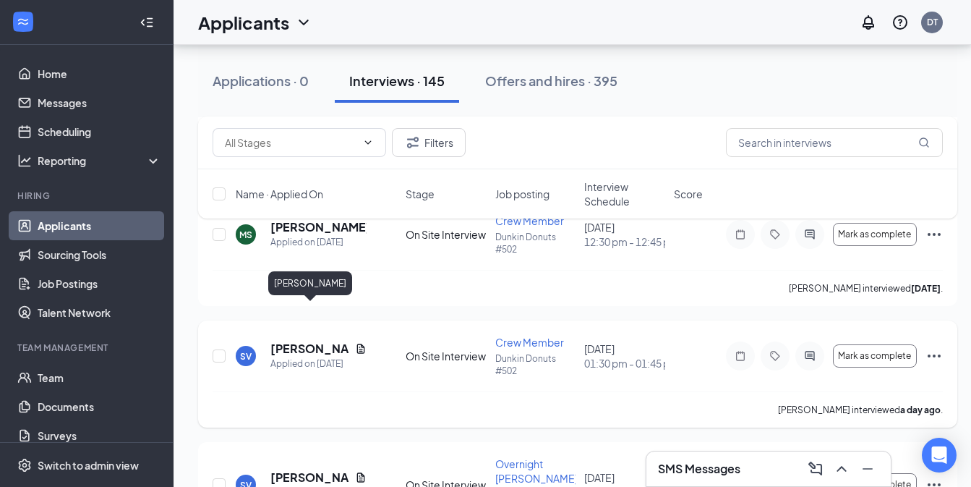
click at [297, 341] on h5 "[PERSON_NAME]" at bounding box center [310, 349] width 79 height 16
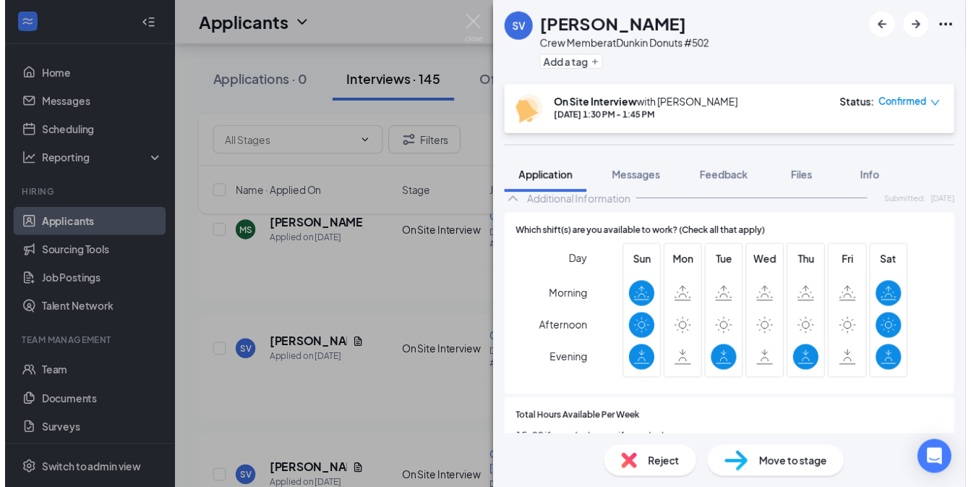
scroll to position [651, 0]
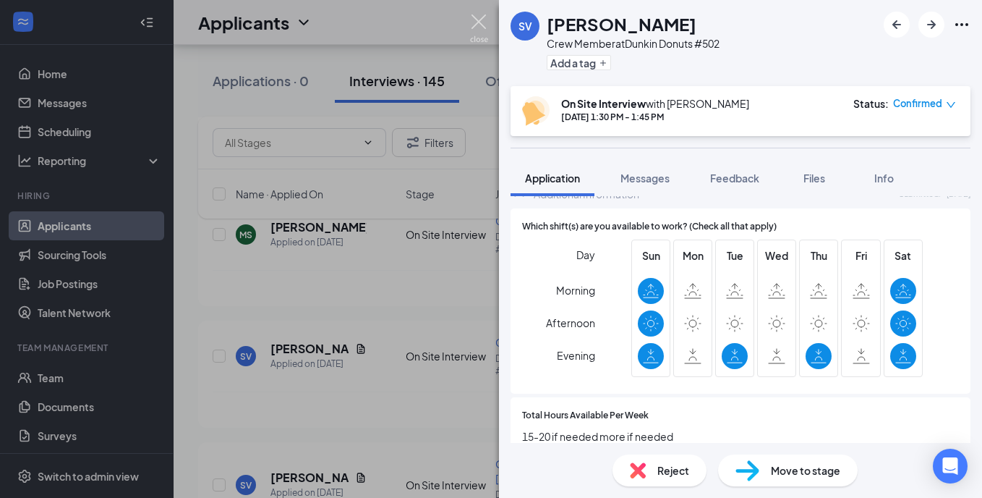
click at [475, 20] on img at bounding box center [479, 28] width 18 height 28
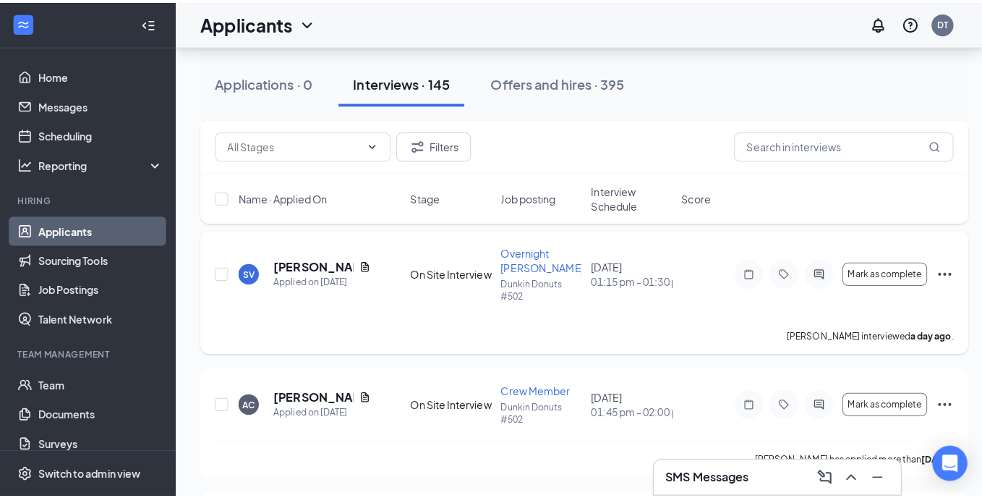
scroll to position [1085, 0]
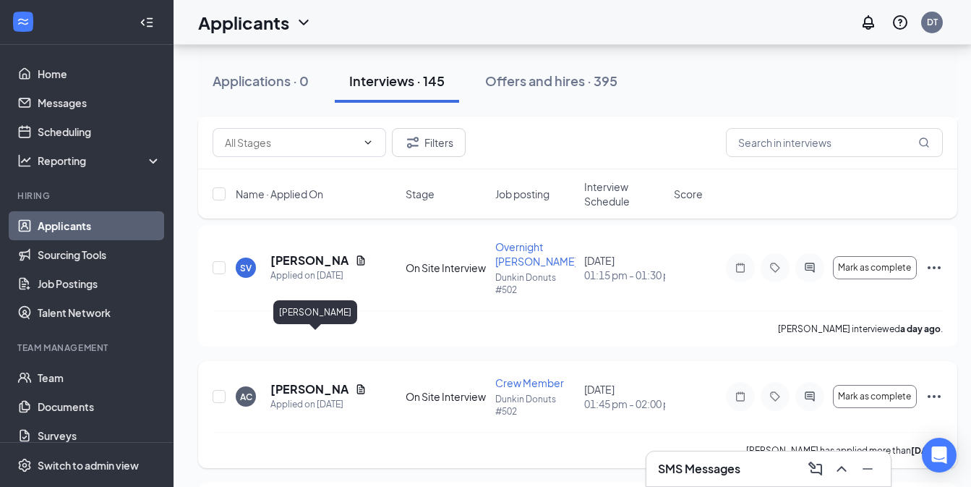
click at [297, 381] on h5 "[PERSON_NAME]" at bounding box center [310, 389] width 79 height 16
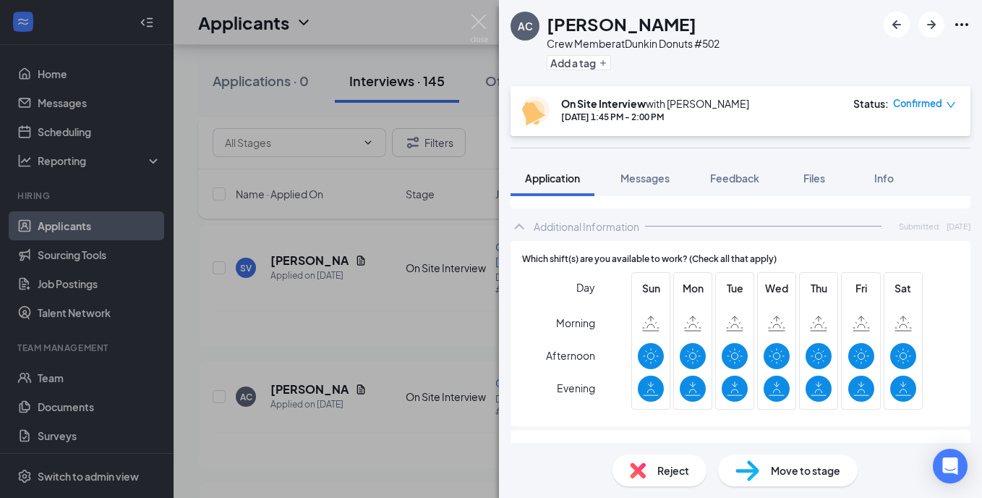
scroll to position [579, 0]
click at [480, 20] on img at bounding box center [479, 28] width 18 height 28
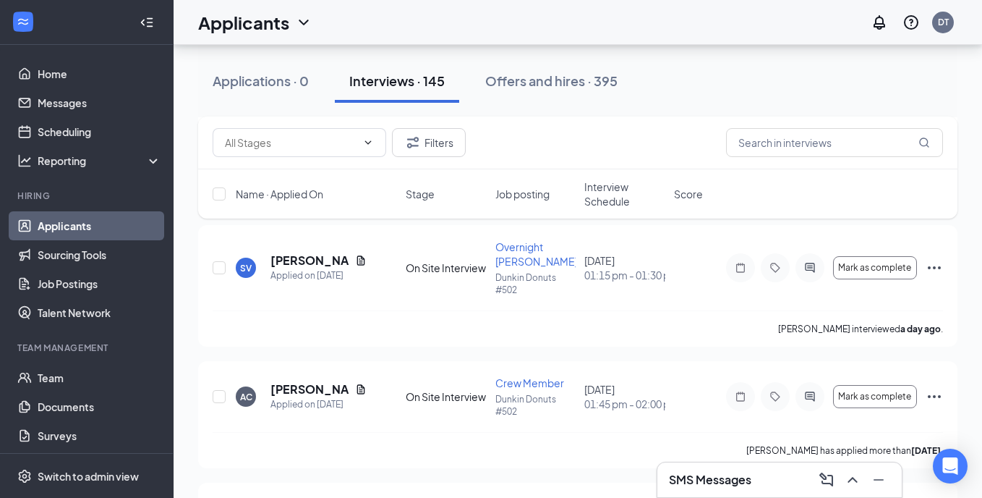
scroll to position [1302, 0]
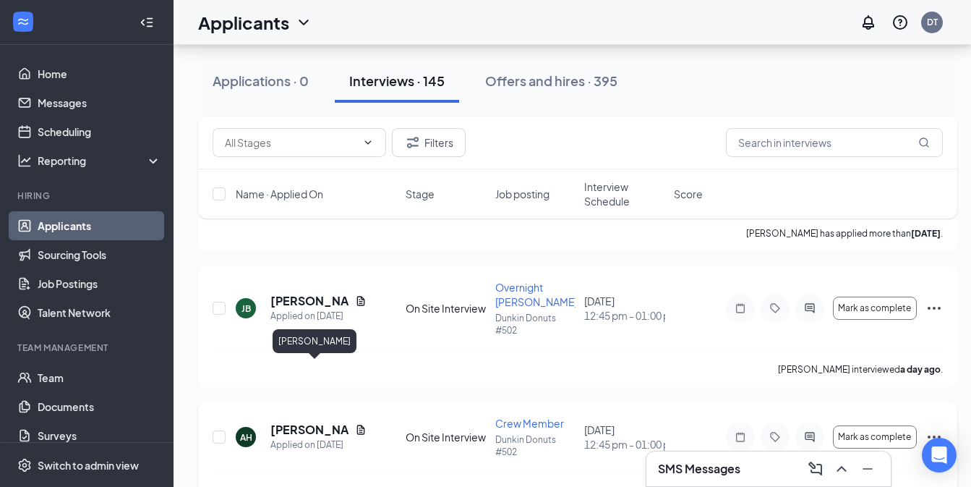
click at [291, 422] on h5 "[PERSON_NAME]" at bounding box center [310, 430] width 79 height 16
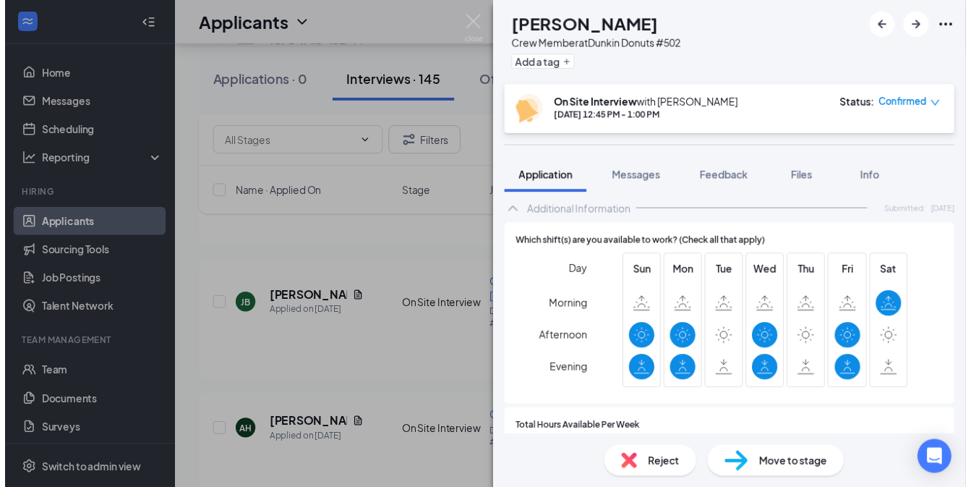
scroll to position [651, 0]
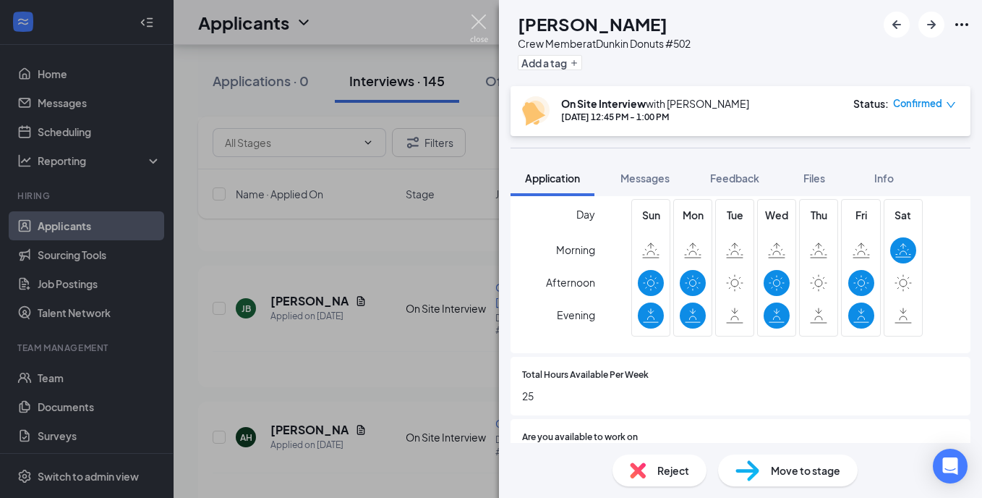
click at [472, 18] on img at bounding box center [479, 28] width 18 height 28
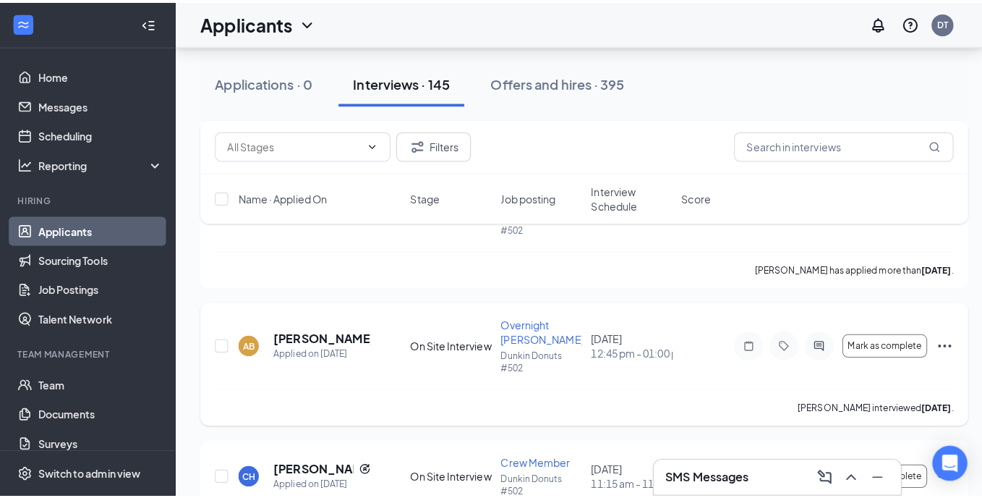
scroll to position [1736, 0]
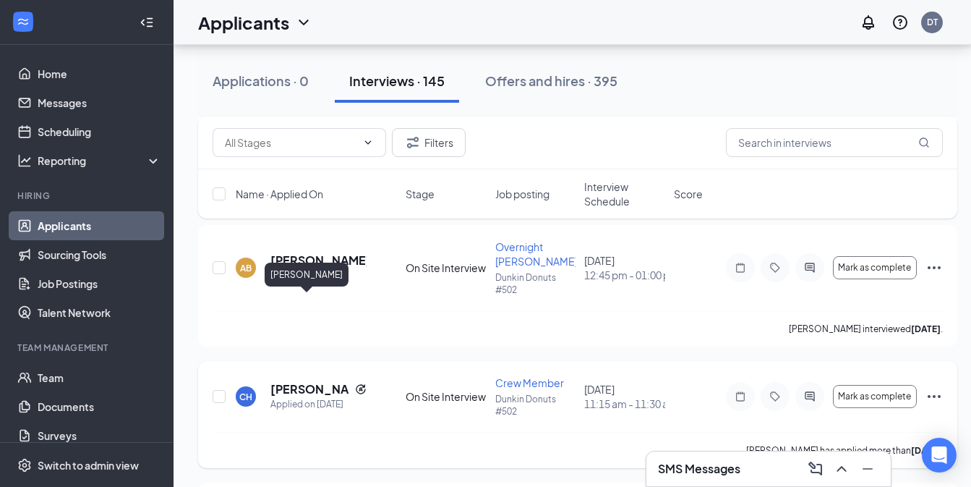
click at [320, 381] on h5 "[PERSON_NAME]" at bounding box center [310, 389] width 79 height 16
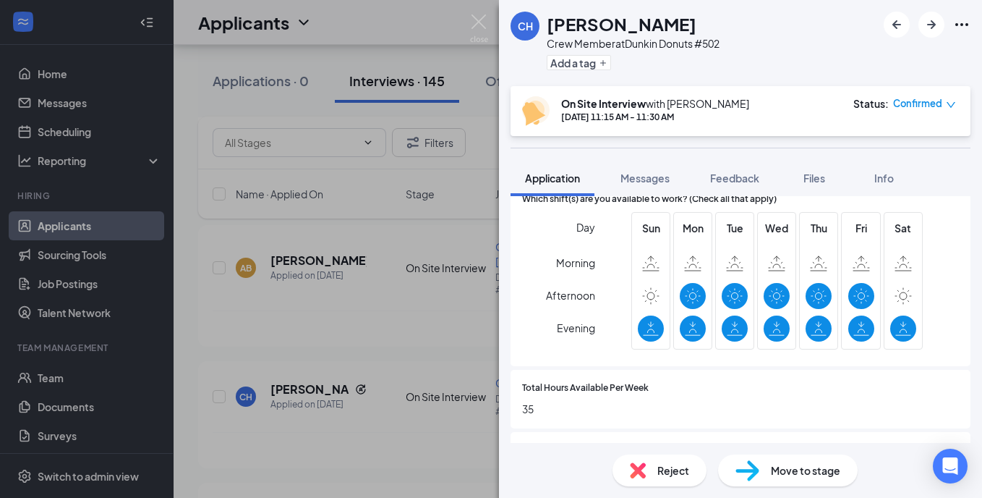
scroll to position [651, 0]
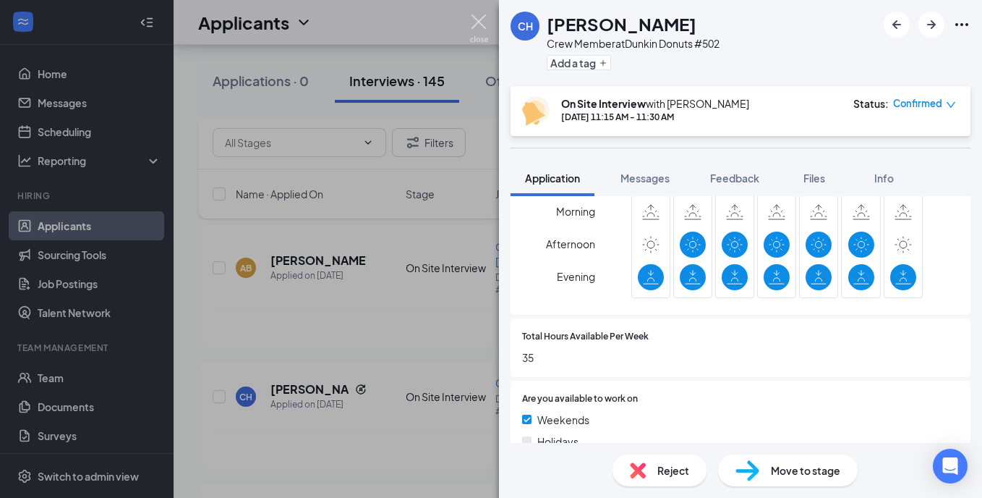
click at [482, 21] on img at bounding box center [479, 28] width 18 height 28
